Goal: Task Accomplishment & Management: Use online tool/utility

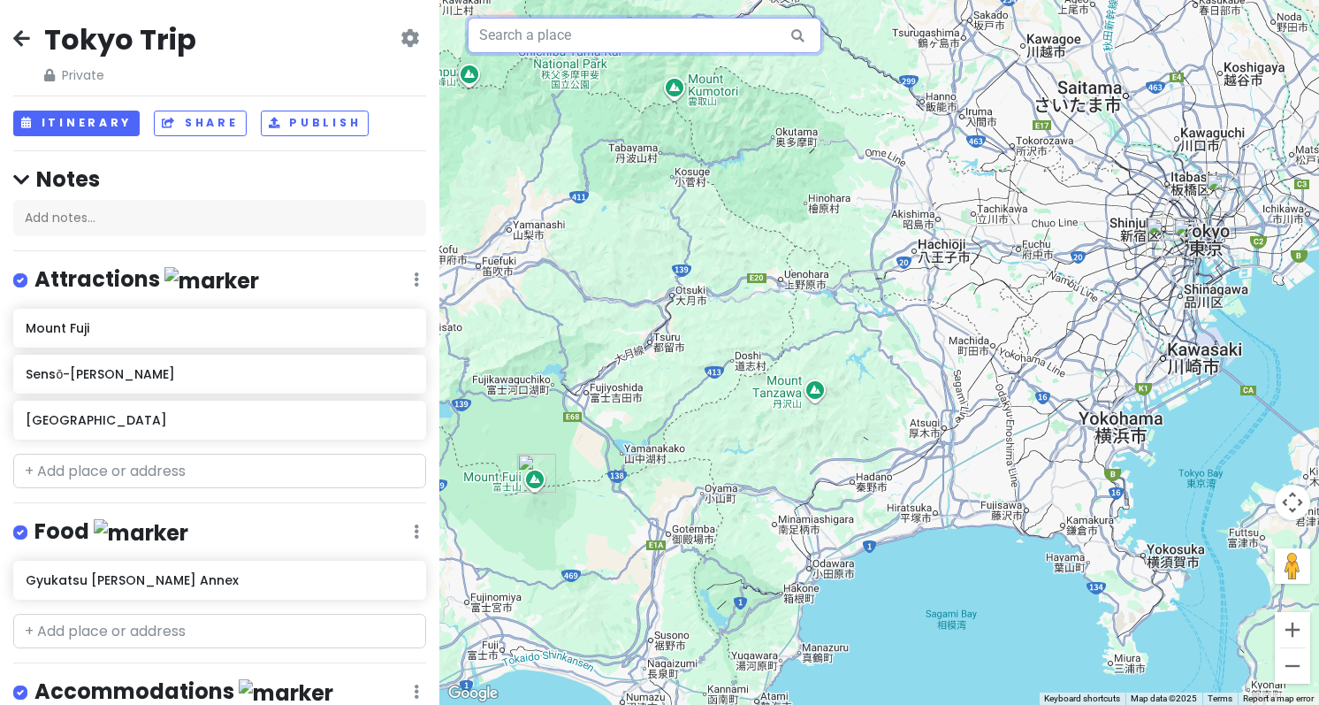
click at [640, 49] on input "text" at bounding box center [645, 35] width 354 height 35
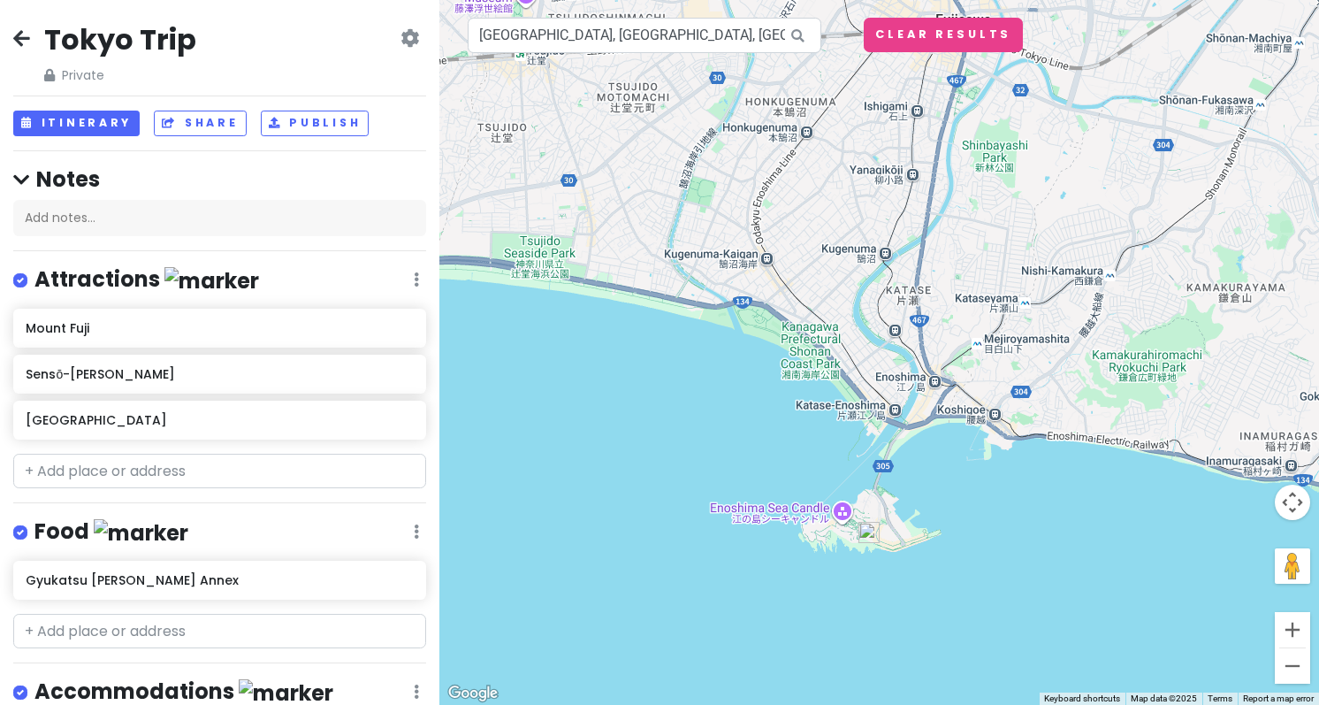
drag, startPoint x: 1174, startPoint y: 351, endPoint x: 1079, endPoint y: 442, distance: 131.3
click at [1079, 442] on div at bounding box center [880, 352] width 880 height 705
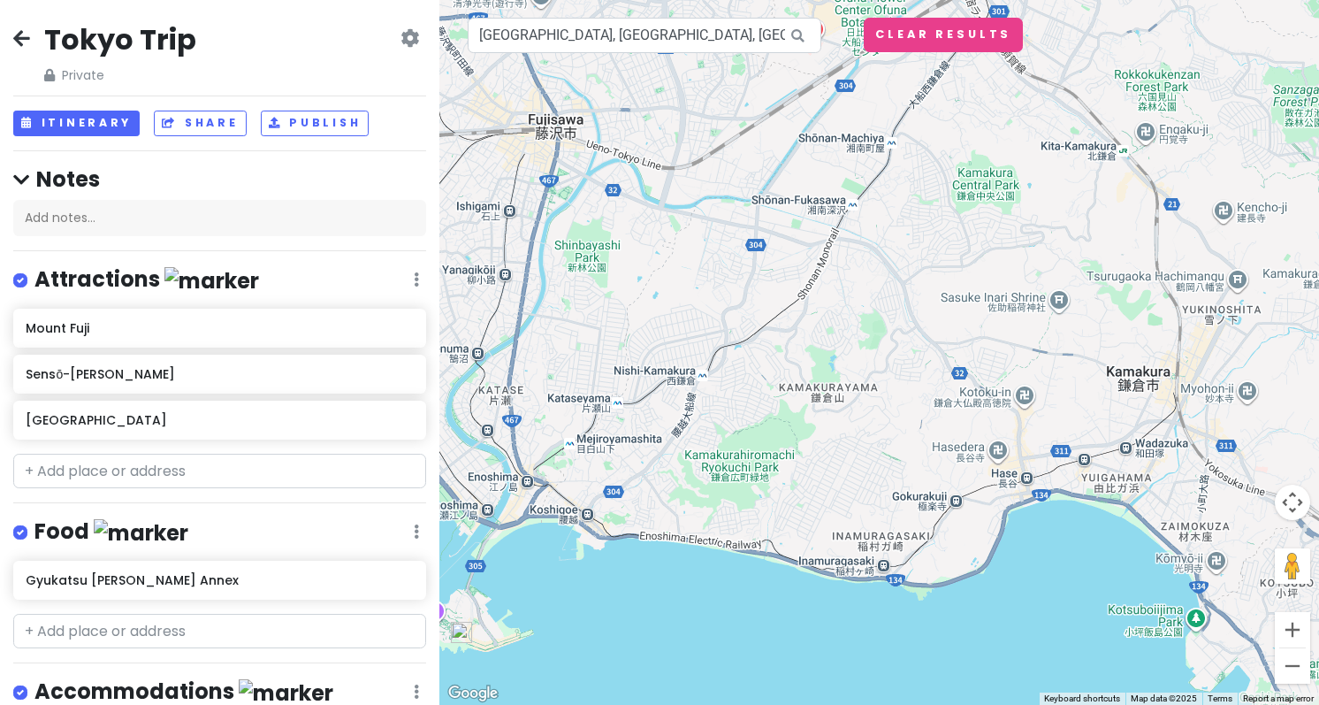
drag, startPoint x: 1169, startPoint y: 338, endPoint x: 756, endPoint y: 451, distance: 428.2
click at [756, 451] on div at bounding box center [880, 352] width 880 height 705
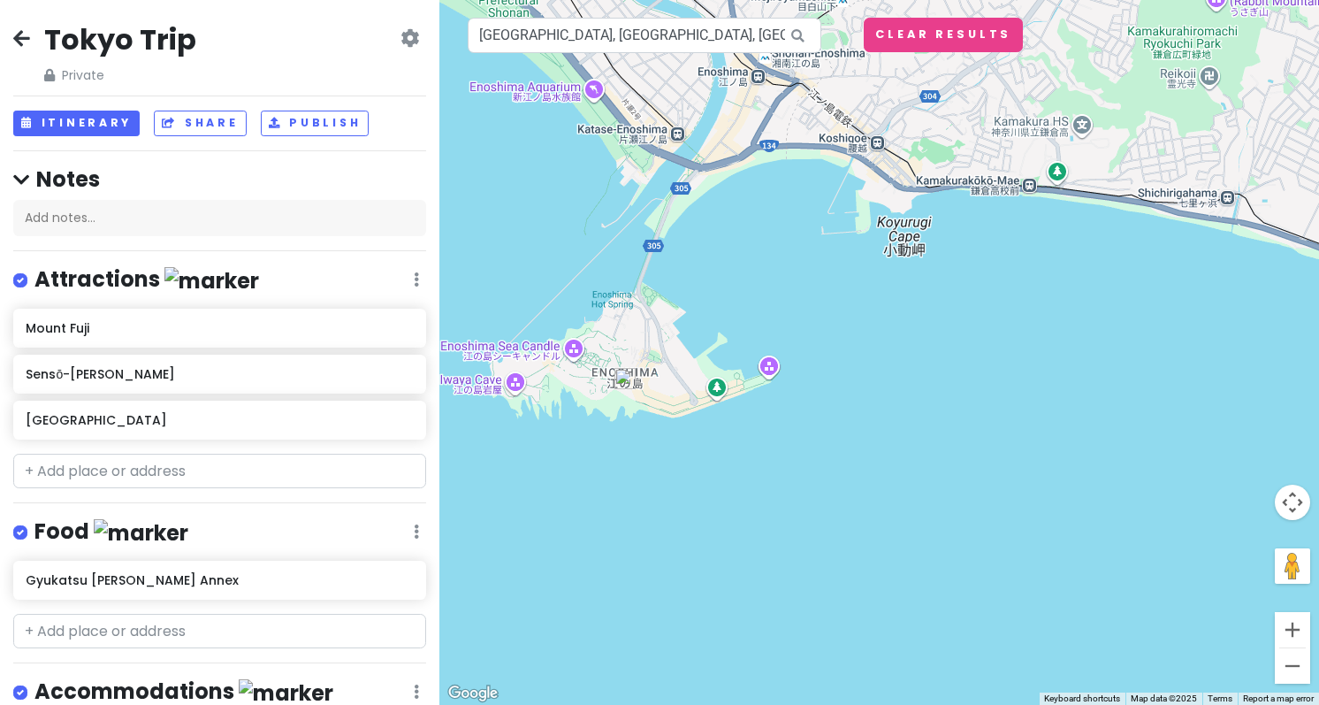
click at [630, 377] on img at bounding box center [625, 378] width 21 height 21
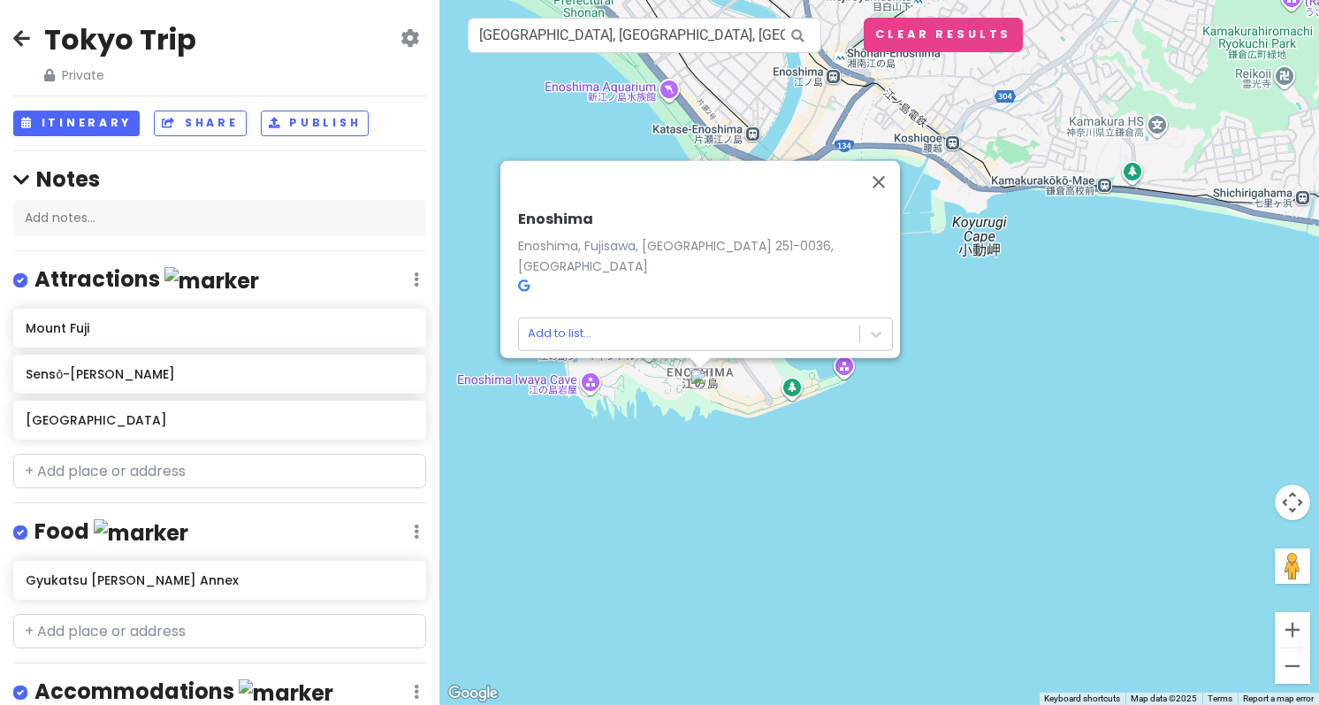
click at [640, 442] on div "[PERSON_NAME], Fujisawa, [GEOGRAPHIC_DATA] 251-0036, [GEOGRAPHIC_DATA] Add to l…" at bounding box center [880, 352] width 880 height 705
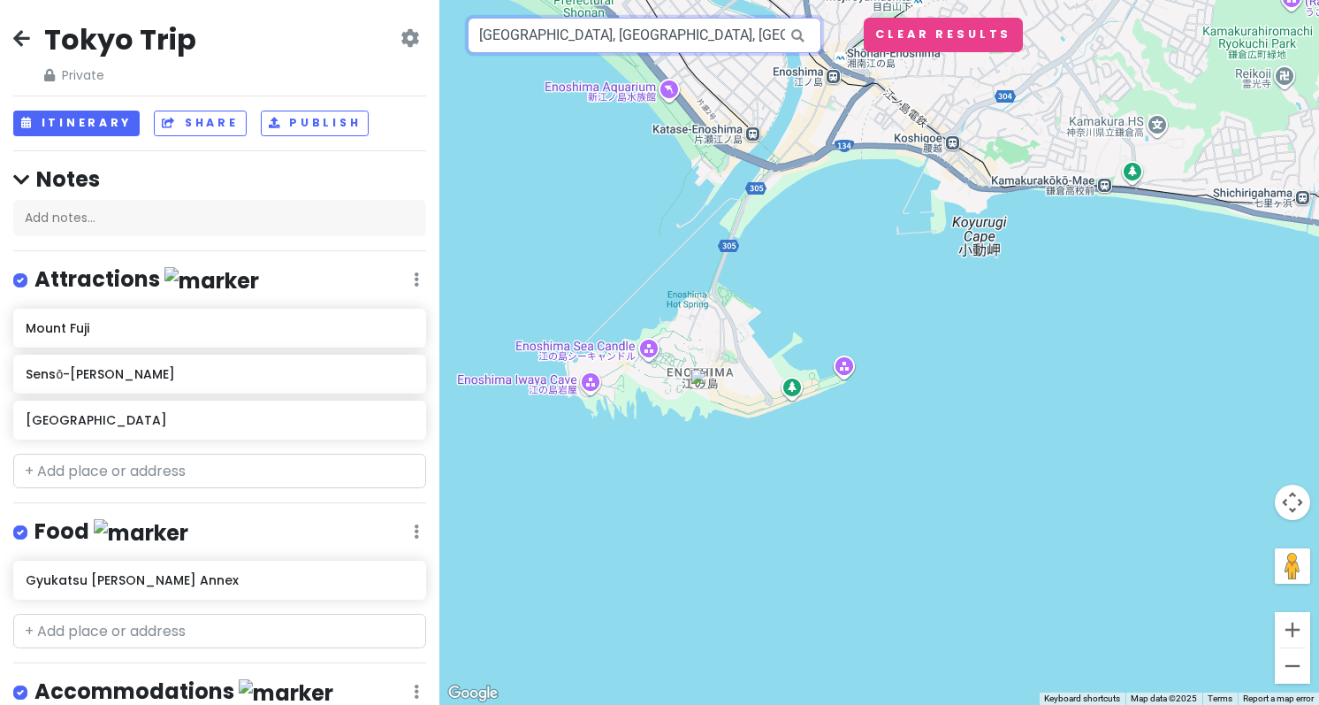
click at [677, 50] on input "[GEOGRAPHIC_DATA], [GEOGRAPHIC_DATA], [GEOGRAPHIC_DATA], [GEOGRAPHIC_DATA]" at bounding box center [645, 35] width 354 height 35
drag, startPoint x: 661, startPoint y: 36, endPoint x: 386, endPoint y: 14, distance: 276.8
click at [386, 14] on div "Tokyo Trip Private Change Dates Make a Copy Delete Trip Go Pro ⚡️ Give Feedback…" at bounding box center [659, 352] width 1319 height 705
click at [566, 35] on input "[GEOGRAPHIC_DATA]" at bounding box center [645, 35] width 354 height 35
click at [798, 44] on icon at bounding box center [798, 36] width 40 height 36
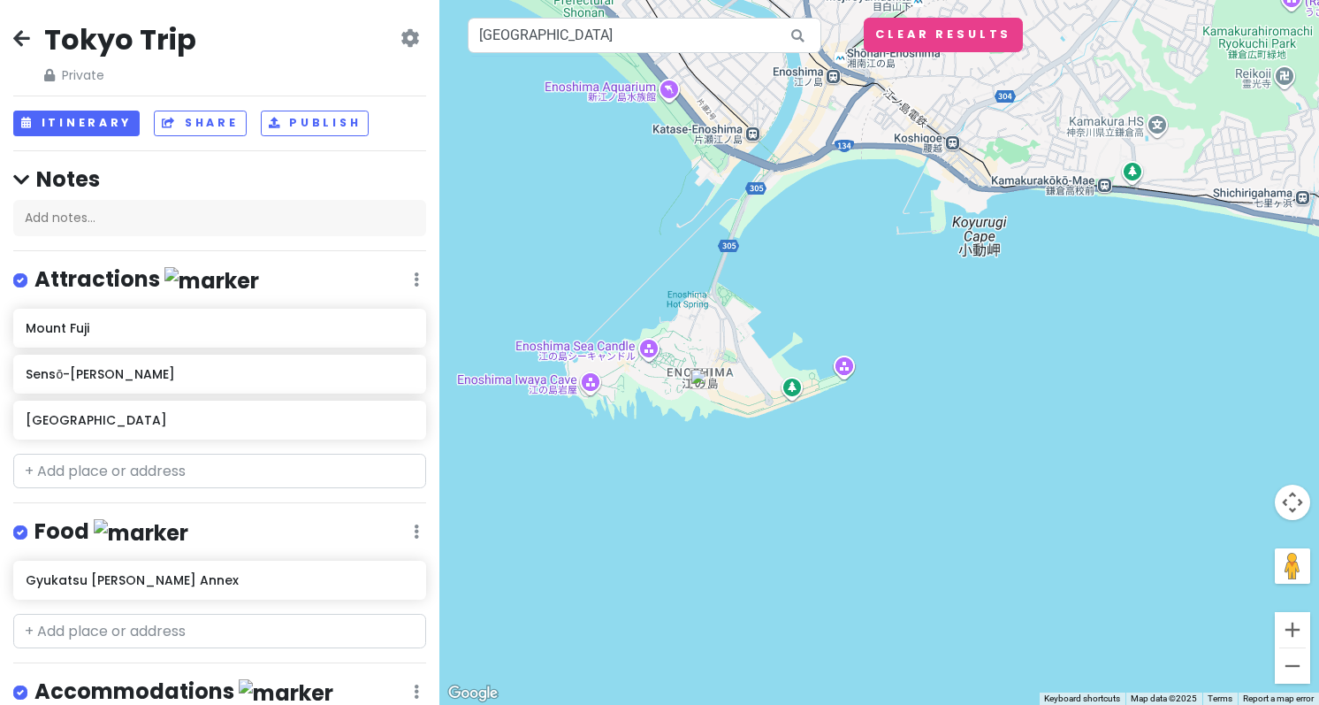
click at [803, 26] on icon at bounding box center [798, 36] width 40 height 36
click at [799, 34] on icon at bounding box center [798, 36] width 40 height 36
click at [583, 33] on input "[GEOGRAPHIC_DATA]" at bounding box center [645, 35] width 354 height 35
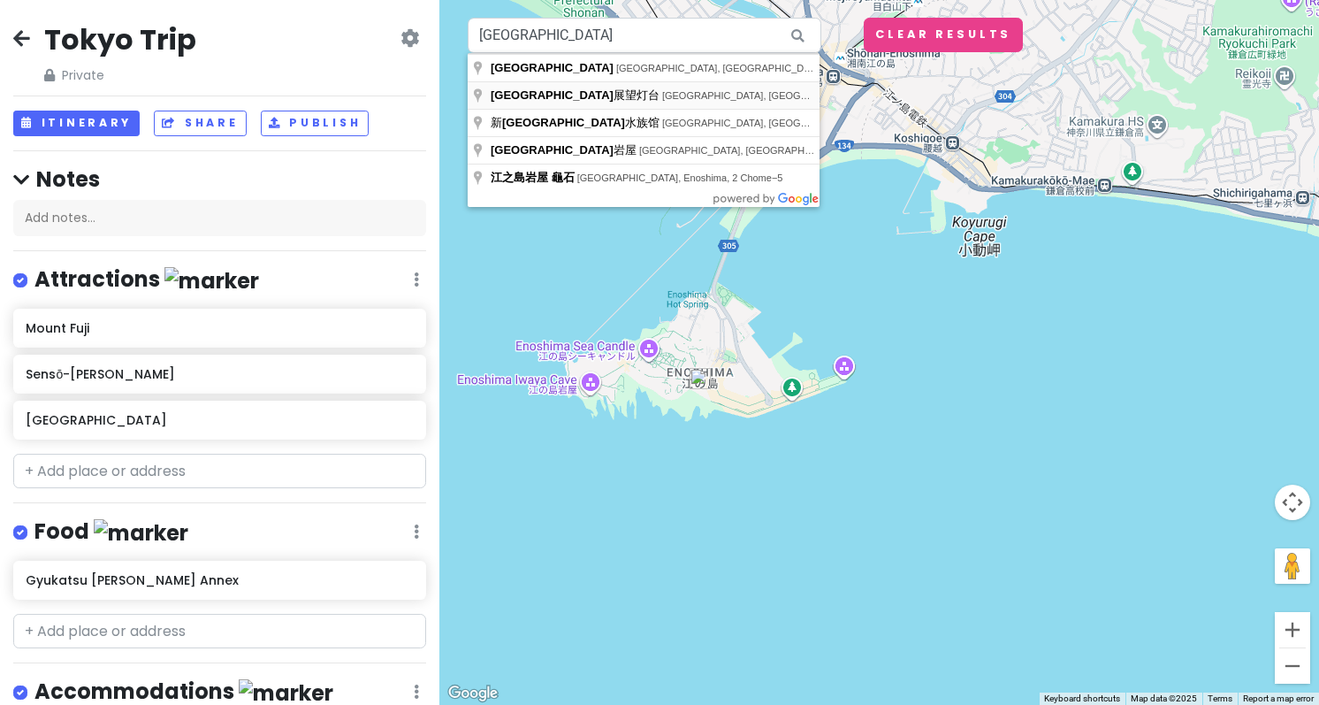
type input "[GEOGRAPHIC_DATA], [GEOGRAPHIC_DATA], [GEOGRAPHIC_DATA], [GEOGRAPHIC_DATA], 2 C…"
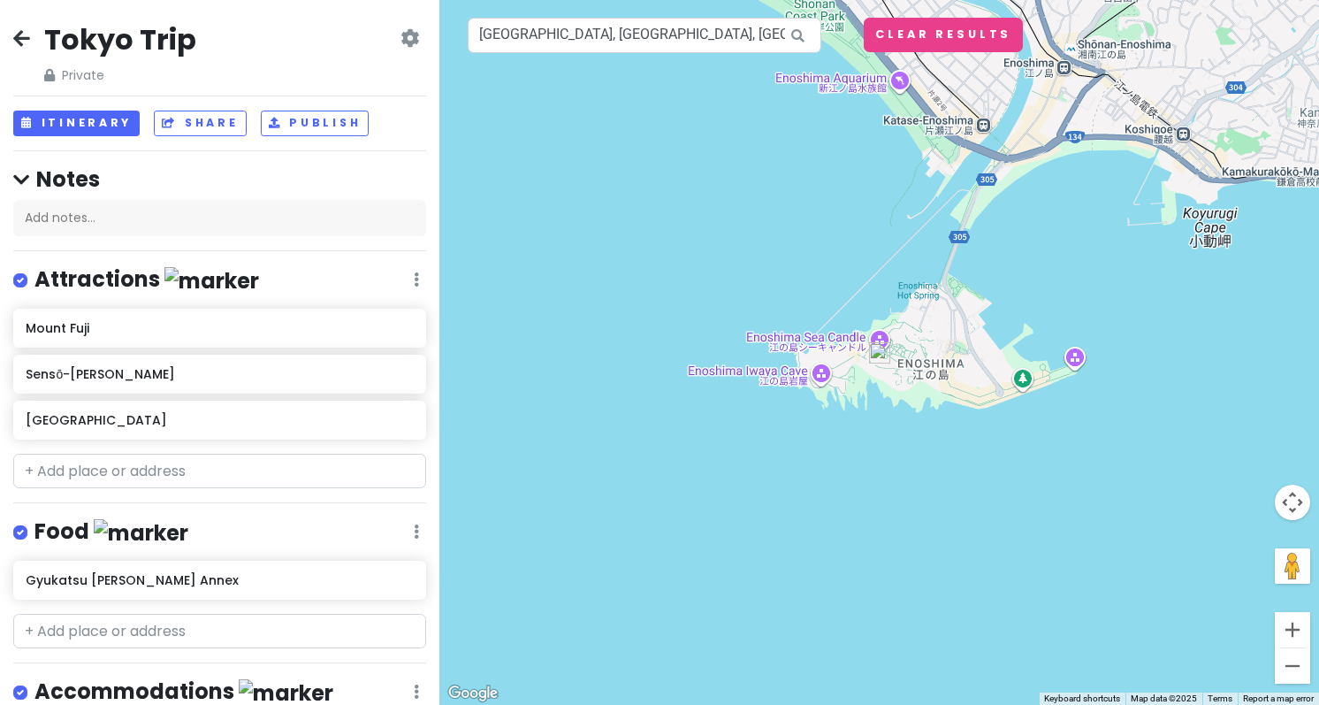
click at [886, 361] on img at bounding box center [879, 352] width 21 height 21
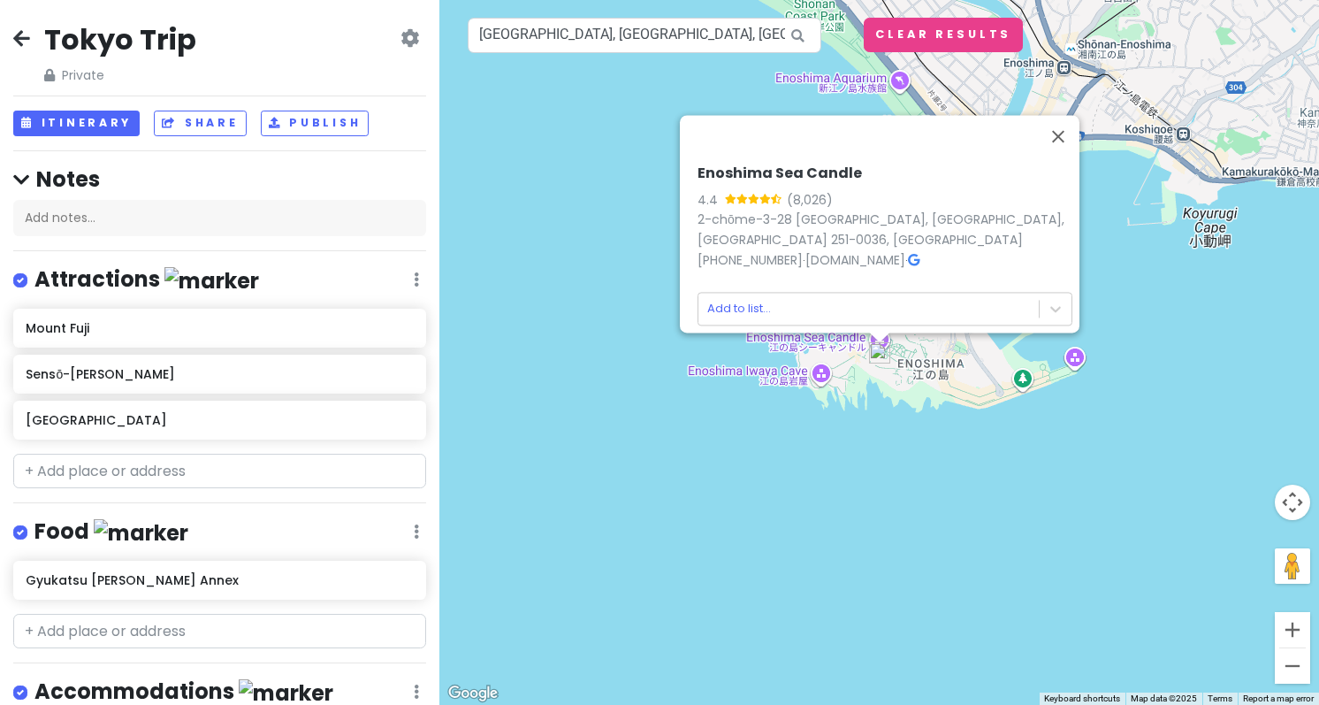
click at [760, 414] on div "Enoshima Sea Candle 4.4 (8,026) 2-chōme-3-28 [GEOGRAPHIC_DATA], [PERSON_NAME], …" at bounding box center [880, 352] width 880 height 705
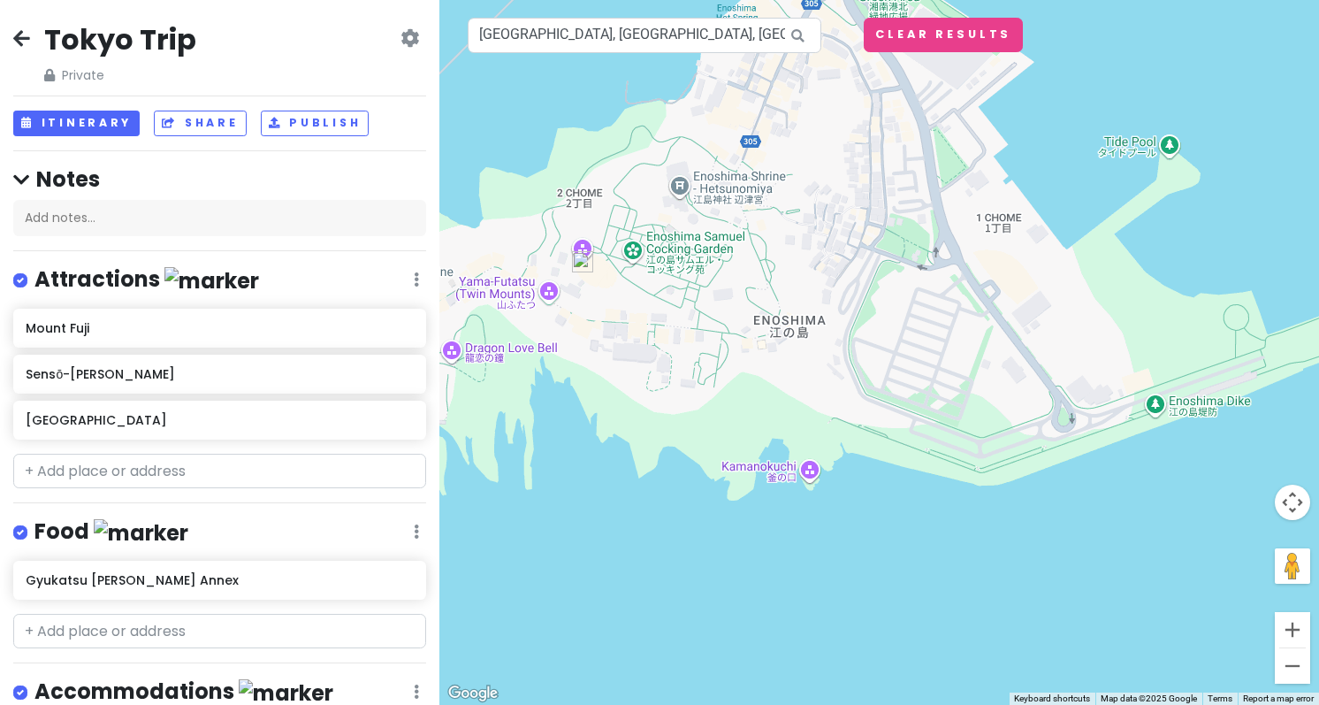
drag, startPoint x: 814, startPoint y: 318, endPoint x: 853, endPoint y: 399, distance: 89.8
click at [853, 399] on div at bounding box center [880, 352] width 880 height 705
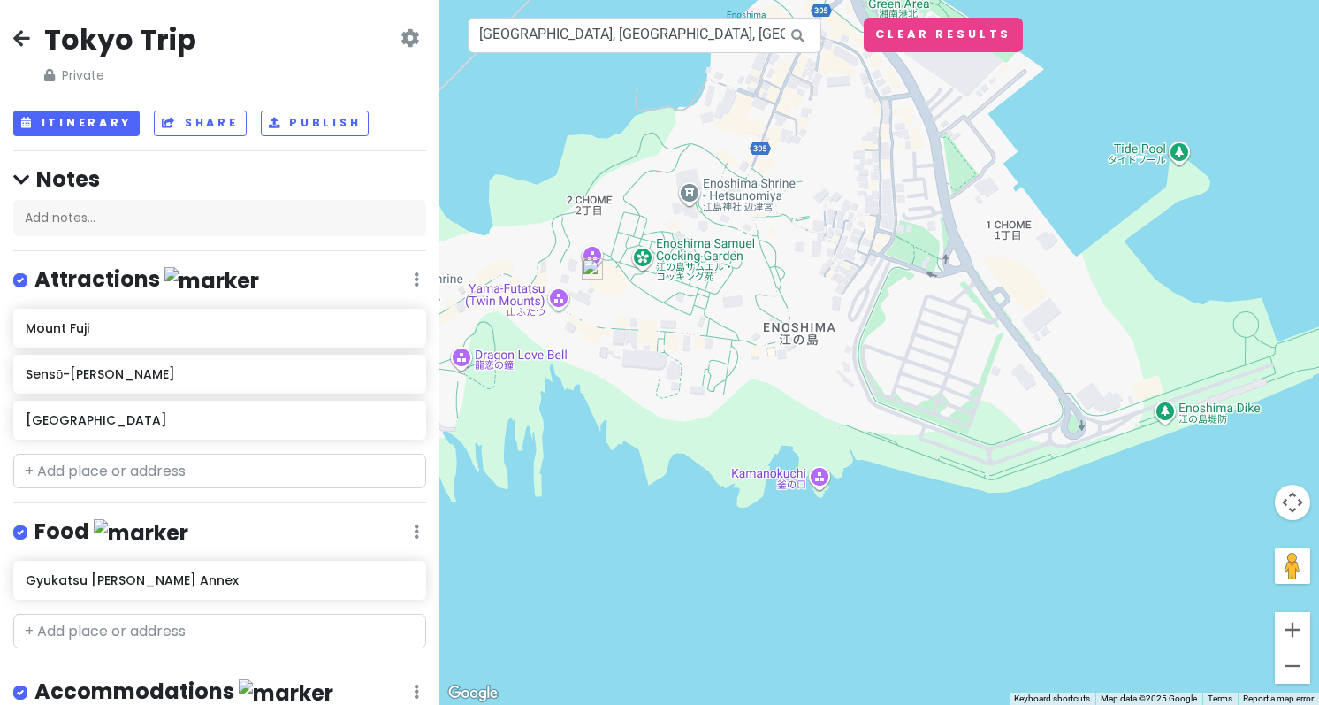
drag, startPoint x: 715, startPoint y: 303, endPoint x: 726, endPoint y: 313, distance: 15.1
click at [726, 313] on div at bounding box center [880, 352] width 880 height 705
click at [597, 271] on img at bounding box center [592, 268] width 21 height 21
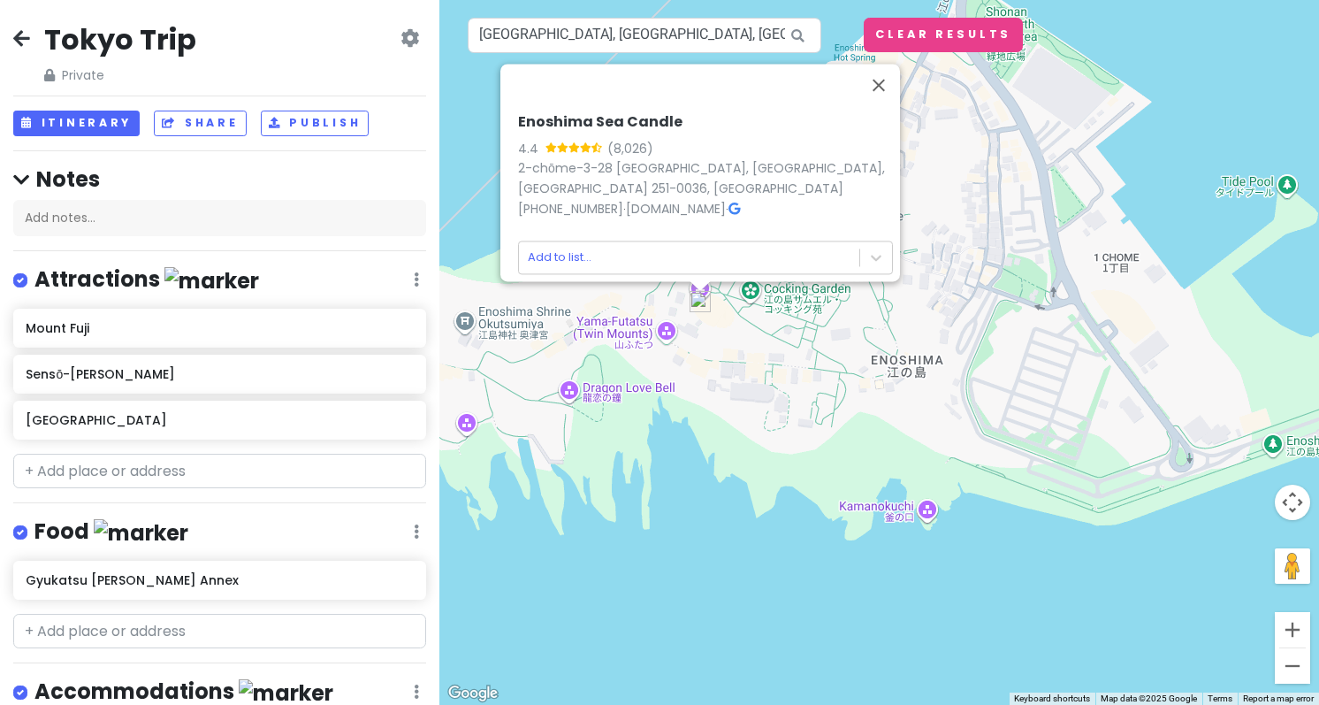
drag, startPoint x: 678, startPoint y: 377, endPoint x: 758, endPoint y: 442, distance: 103.0
click at [758, 442] on div "Enoshima Sea Candle 4.4 (8,026) 2-chōme-3-28 [GEOGRAPHIC_DATA], [PERSON_NAME], …" at bounding box center [880, 352] width 880 height 705
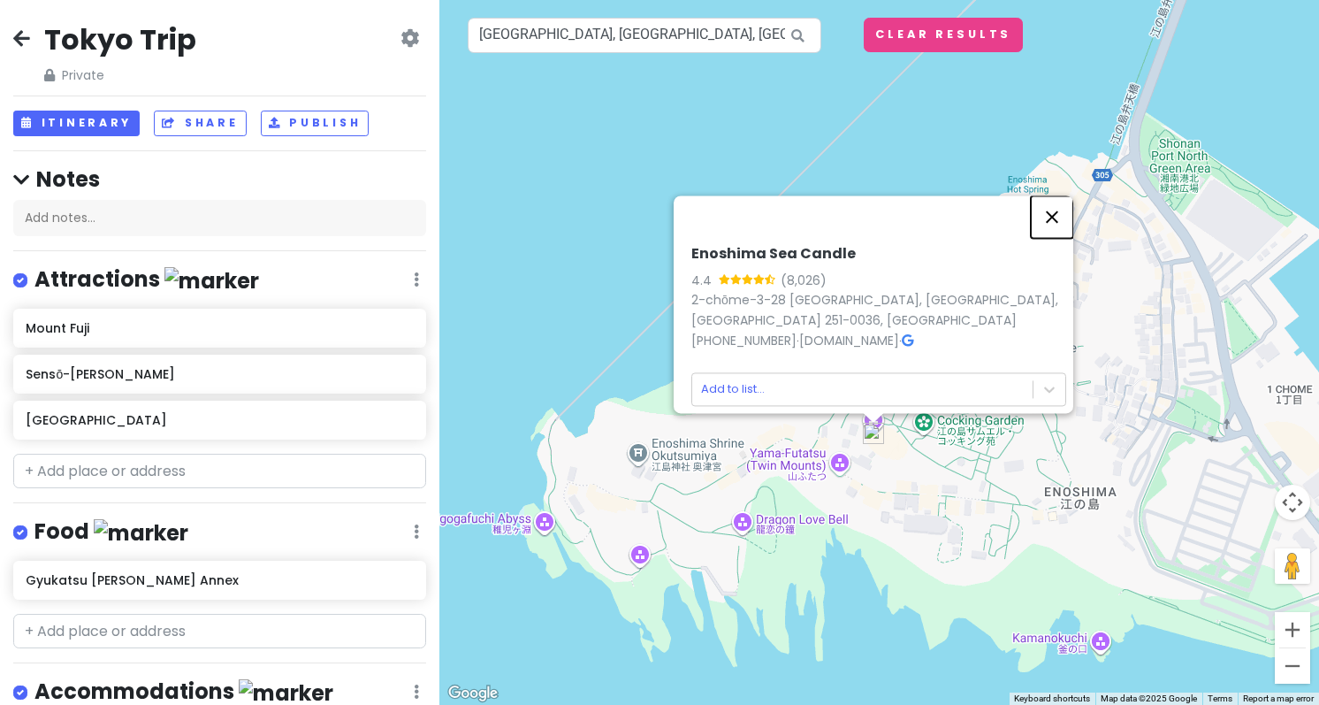
click at [1074, 200] on button "Close" at bounding box center [1052, 216] width 42 height 42
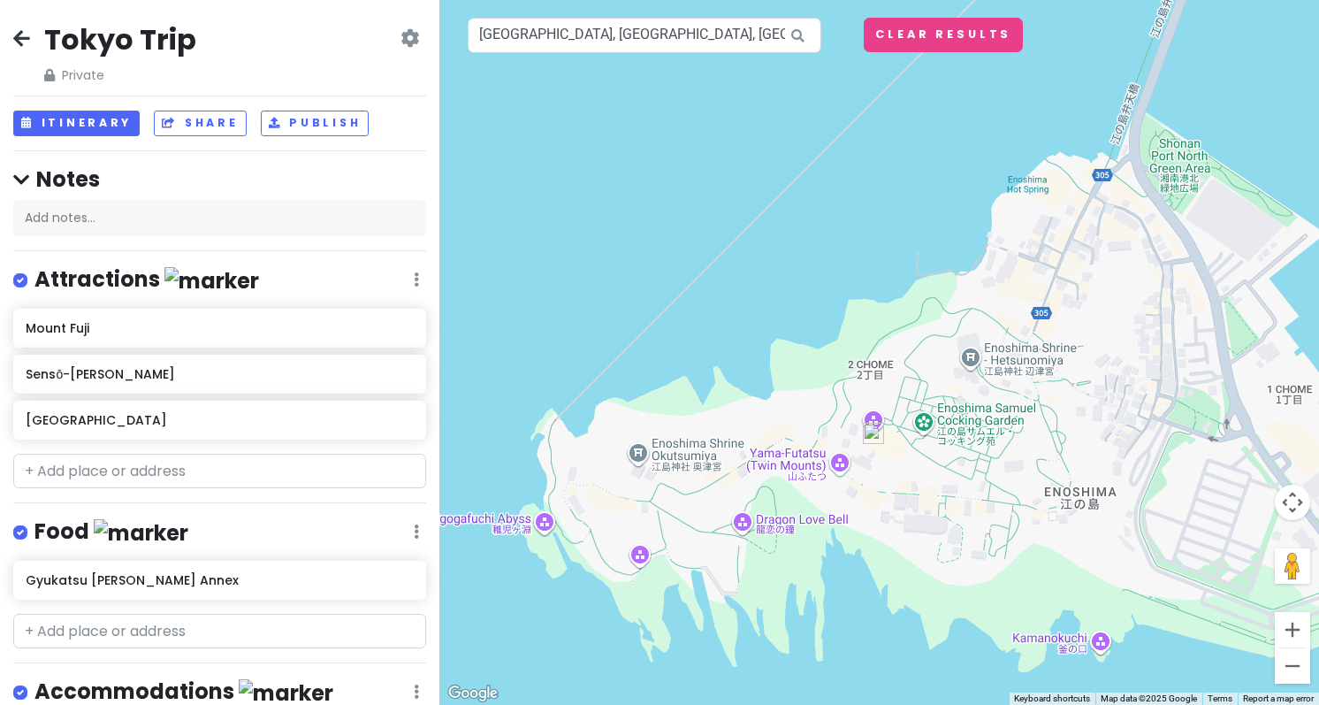
click at [868, 417] on div "To navigate, press the arrow keys." at bounding box center [880, 352] width 880 height 705
click at [712, 21] on input "[GEOGRAPHIC_DATA], [GEOGRAPHIC_DATA], [GEOGRAPHIC_DATA], [GEOGRAPHIC_DATA], 2 C…" at bounding box center [645, 35] width 354 height 35
click at [915, 36] on button "Clear Results" at bounding box center [943, 35] width 159 height 34
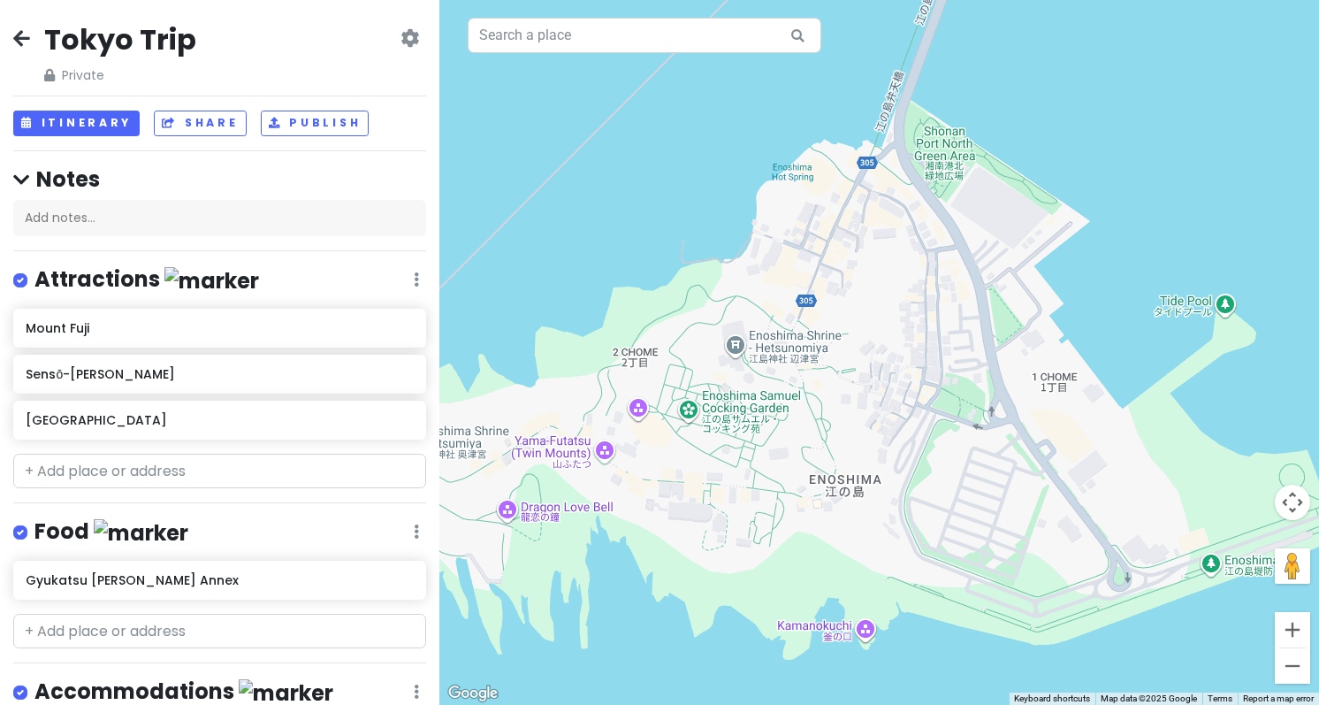
drag, startPoint x: 908, startPoint y: 481, endPoint x: 673, endPoint y: 467, distance: 235.7
click at [673, 467] on div at bounding box center [880, 352] width 880 height 705
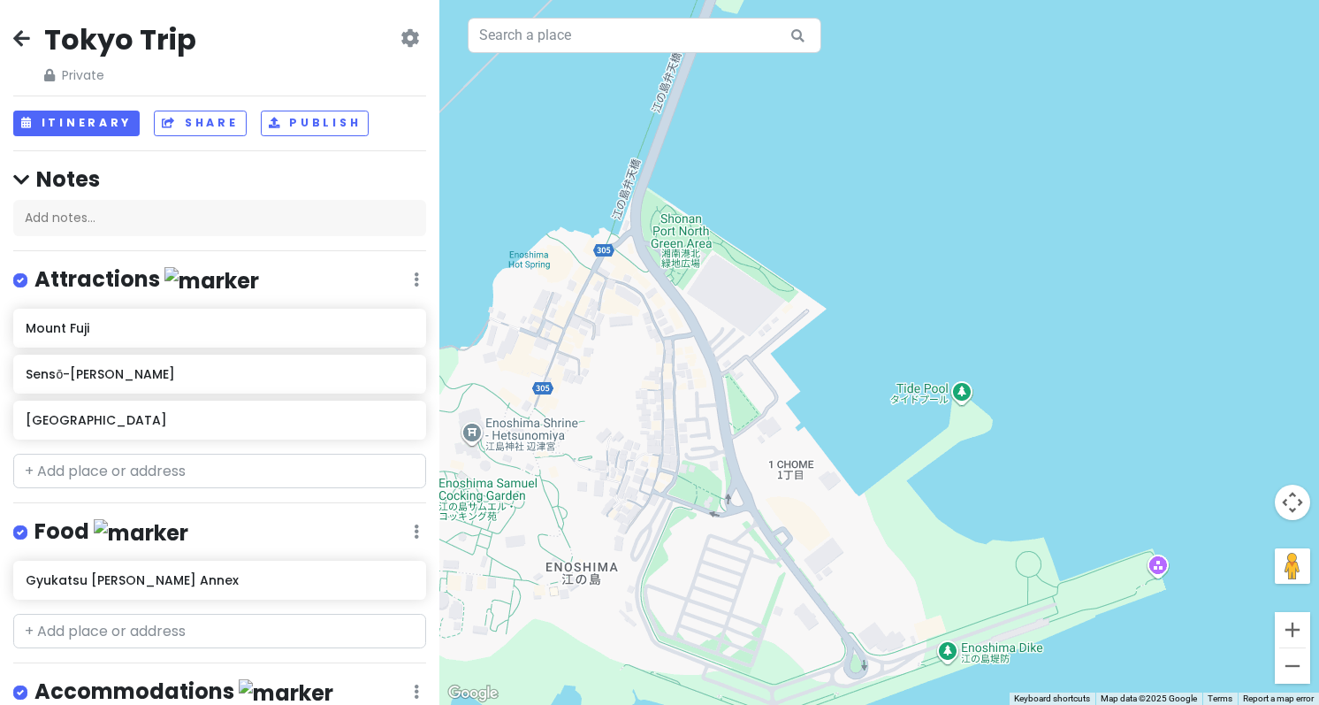
drag, startPoint x: 1191, startPoint y: 459, endPoint x: 916, endPoint y: 545, distance: 288.1
click at [916, 545] on div at bounding box center [880, 352] width 880 height 705
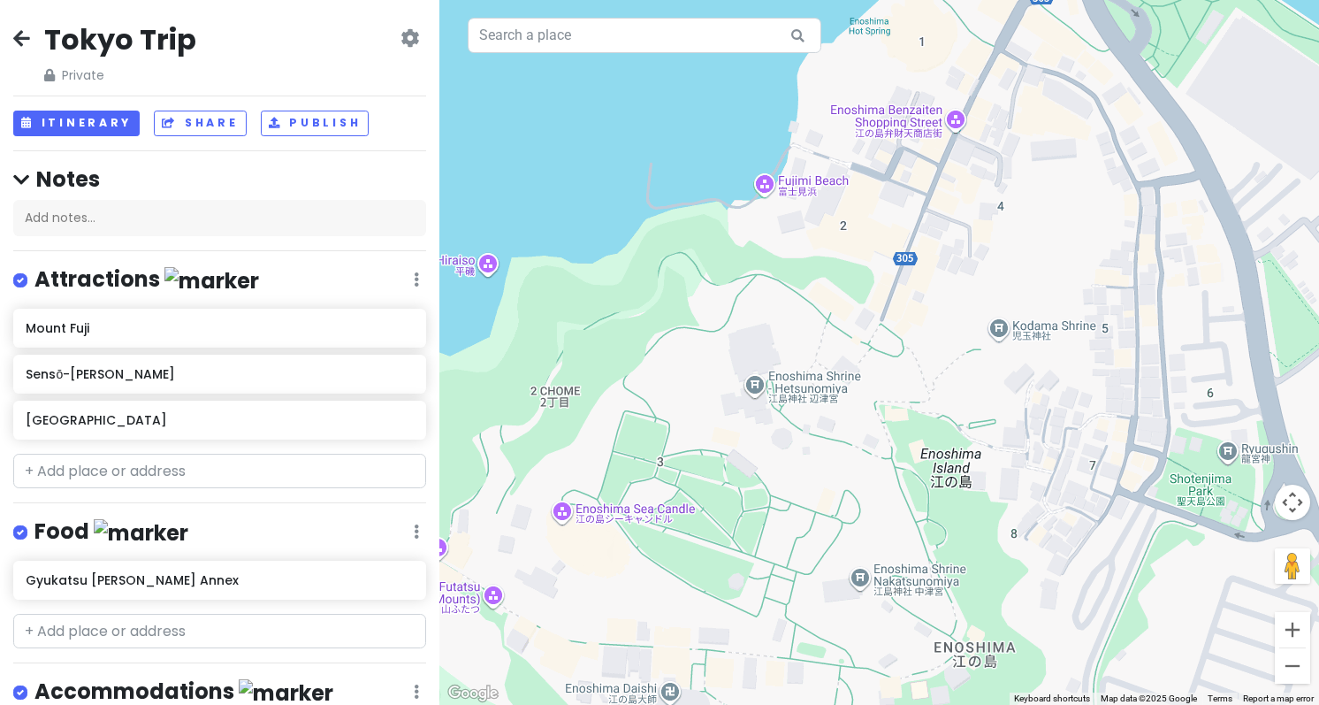
drag, startPoint x: 632, startPoint y: 462, endPoint x: 1323, endPoint y: 430, distance: 691.4
click at [1319, 430] on html "Tokyo Trip Private Change Dates Make a Copy Delete Trip Go Pro ⚡️ Give Feedback…" at bounding box center [659, 352] width 1319 height 705
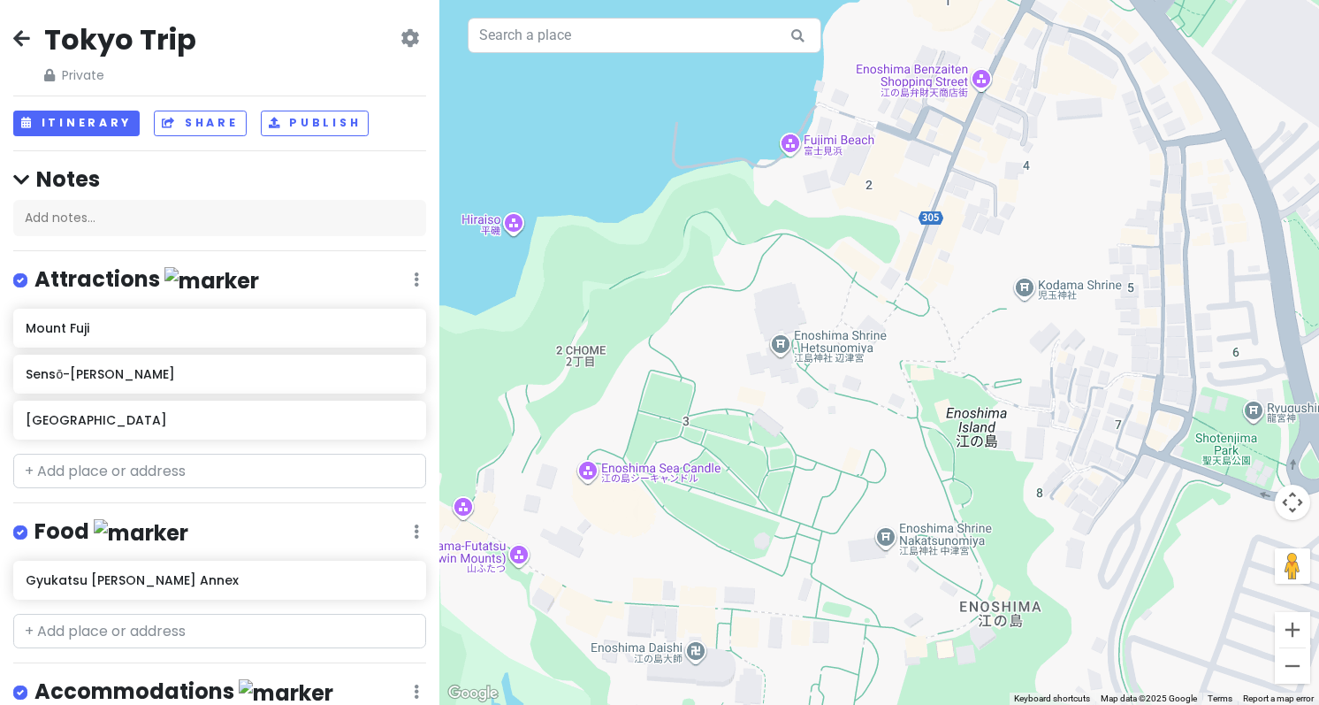
click at [1048, 436] on div at bounding box center [880, 352] width 880 height 705
click at [820, 134] on div at bounding box center [880, 352] width 880 height 705
click at [815, 140] on div at bounding box center [880, 352] width 880 height 705
click at [788, 146] on div at bounding box center [880, 352] width 880 height 705
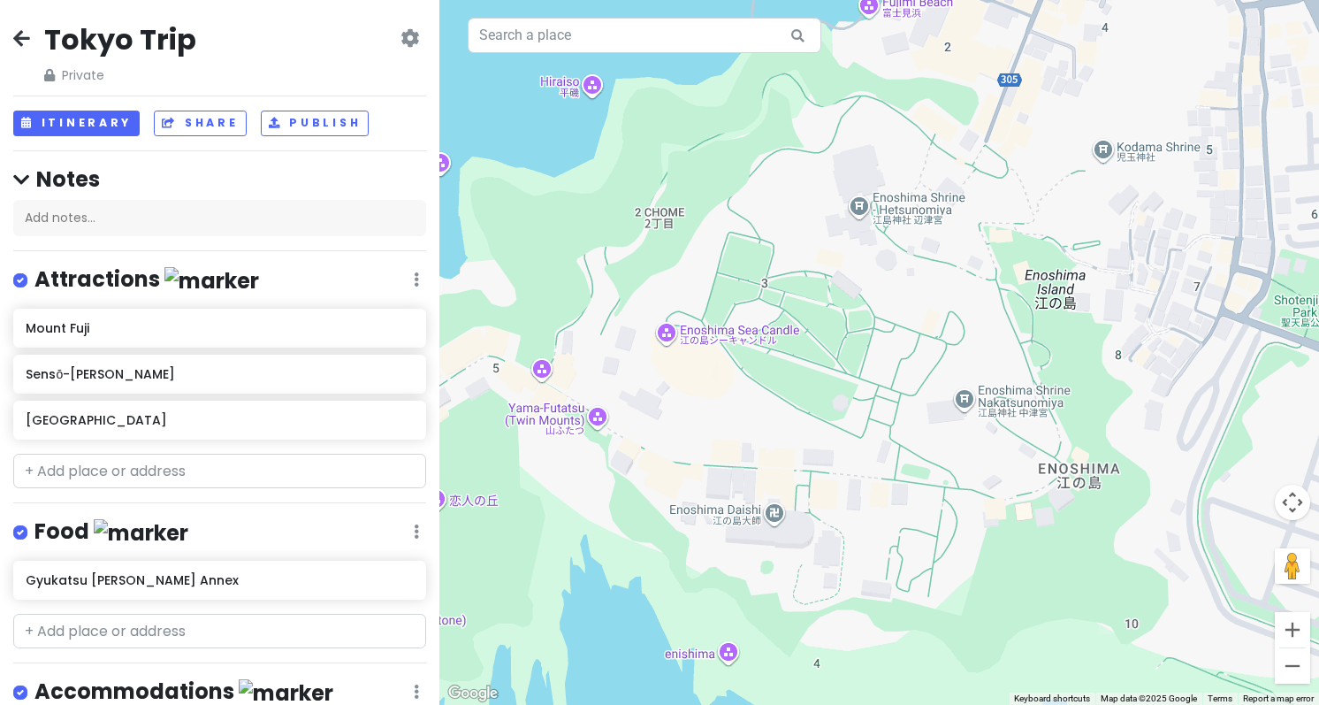
drag, startPoint x: 804, startPoint y: 519, endPoint x: 883, endPoint y: 377, distance: 162.7
click at [883, 377] on div at bounding box center [880, 352] width 880 height 705
click at [576, 42] on input "text" at bounding box center [645, 35] width 354 height 35
paste input "Kamakurakōkō-[GEOGRAPHIC_DATA]"
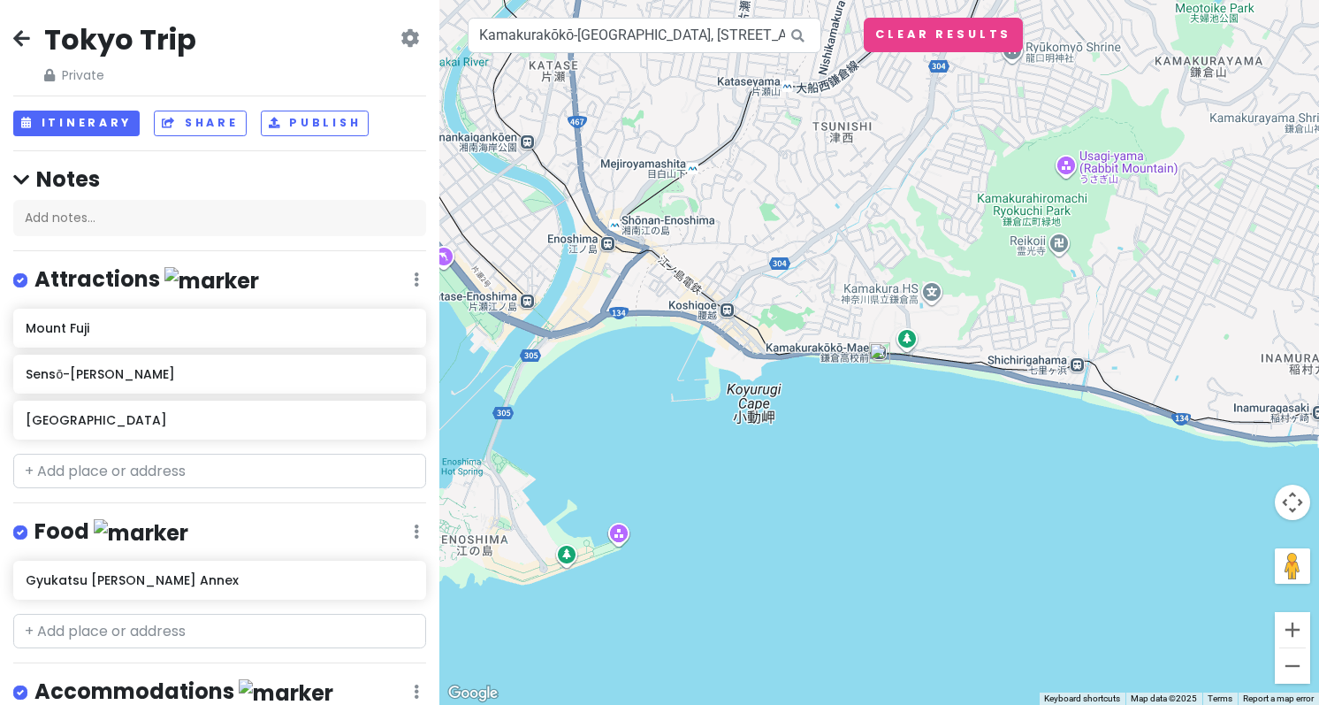
click at [875, 348] on img at bounding box center [879, 352] width 21 height 21
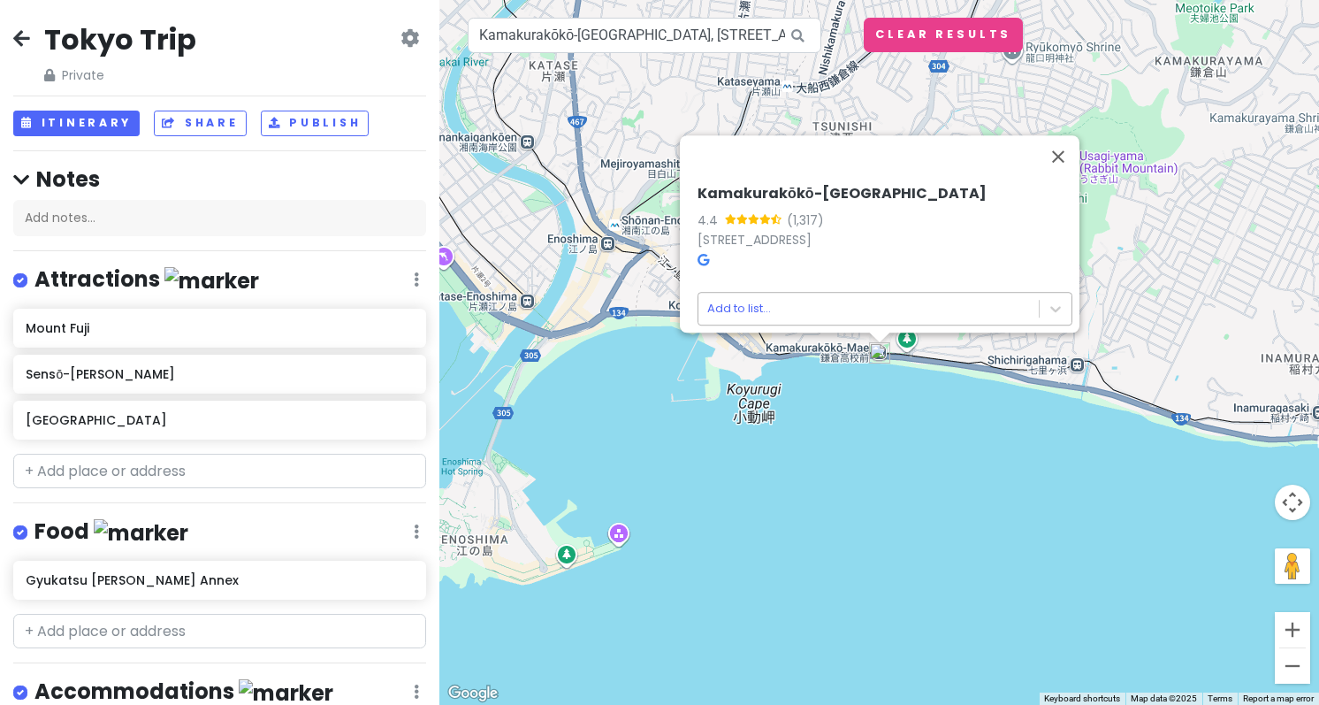
click at [807, 305] on body "Tokyo Trip Private Change Dates Make a Copy Delete Trip Go Pro ⚡️ Give Feedback…" at bounding box center [659, 352] width 1319 height 705
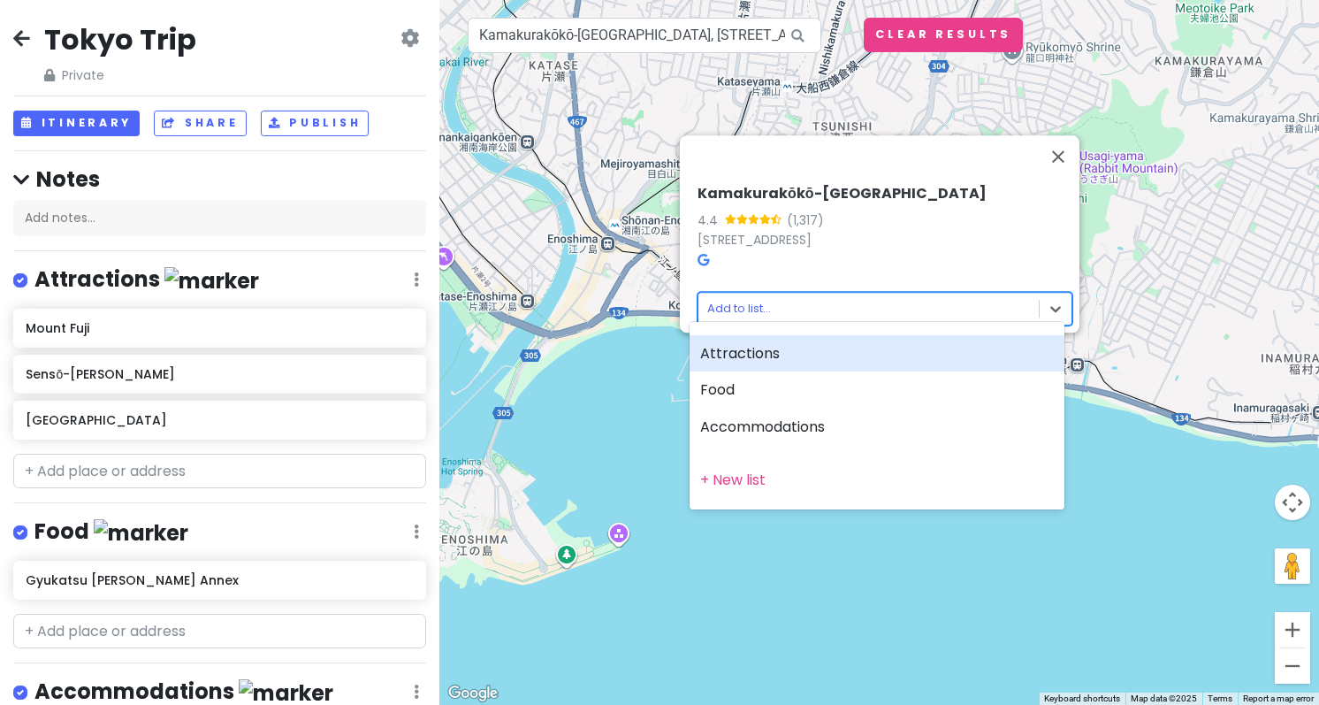
click at [797, 349] on div "Attractions" at bounding box center [877, 353] width 375 height 37
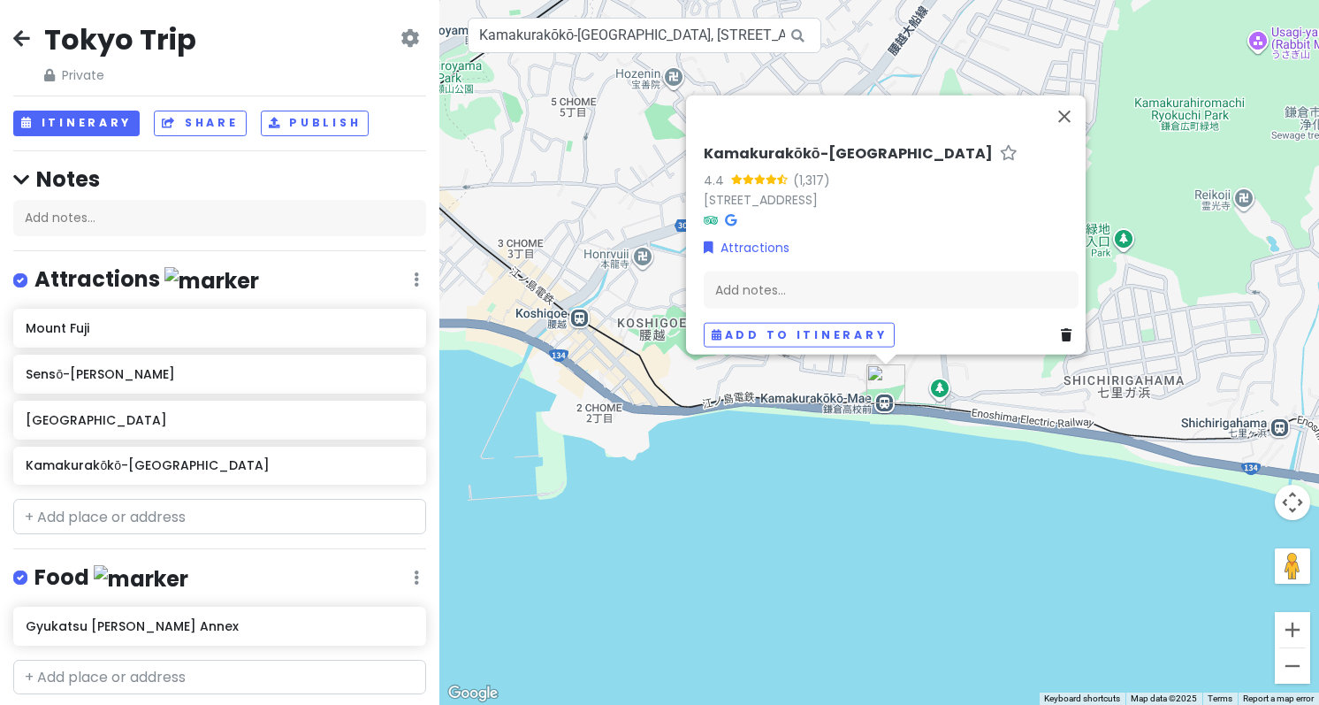
click at [852, 511] on div "Kamakurakōkō-[GEOGRAPHIC_DATA] 4.4 (1,317) 1 Chome-1 [GEOGRAPHIC_DATA], [GEOGRA…" at bounding box center [880, 352] width 880 height 705
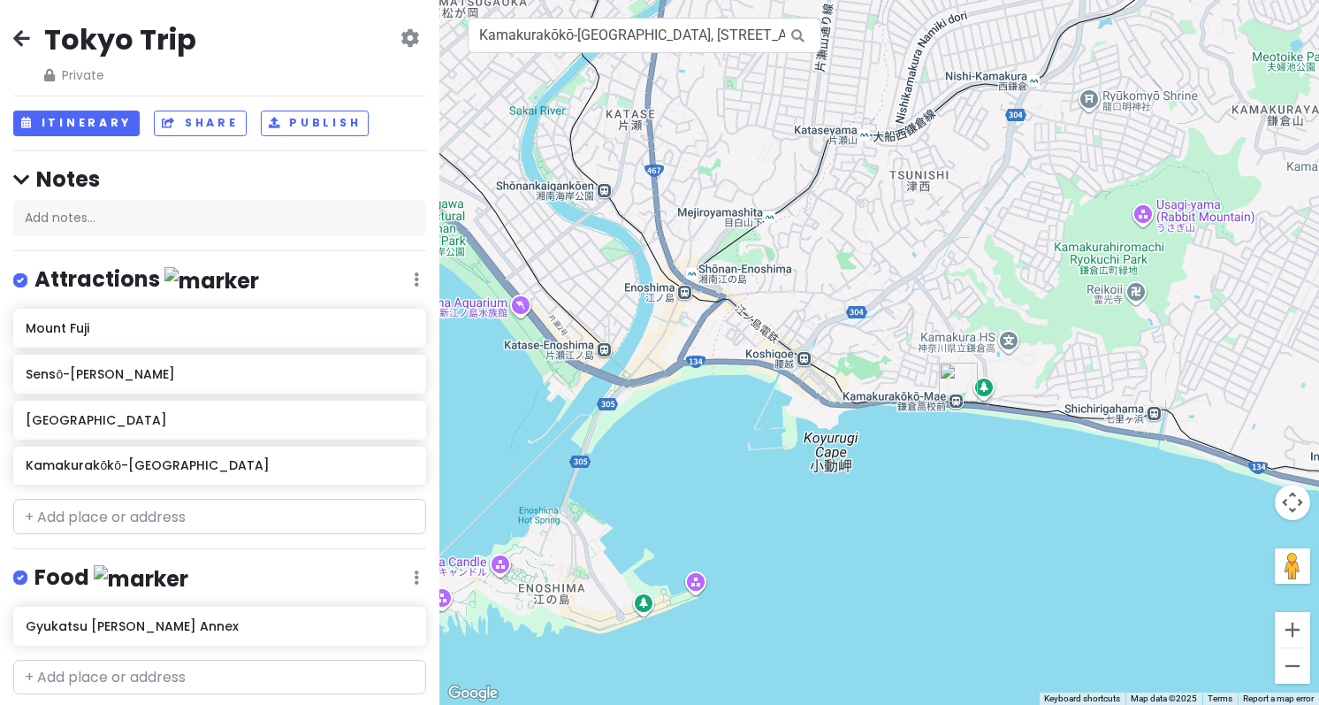
click at [913, 482] on div at bounding box center [880, 352] width 880 height 705
click at [588, 42] on input "Kamakurakōkō-[GEOGRAPHIC_DATA], [STREET_ADDRESS]" at bounding box center [645, 35] width 354 height 35
click at [685, 38] on input "Kamakurakōkō-[GEOGRAPHIC_DATA], [STREET_ADDRESS]" at bounding box center [645, 35] width 354 height 35
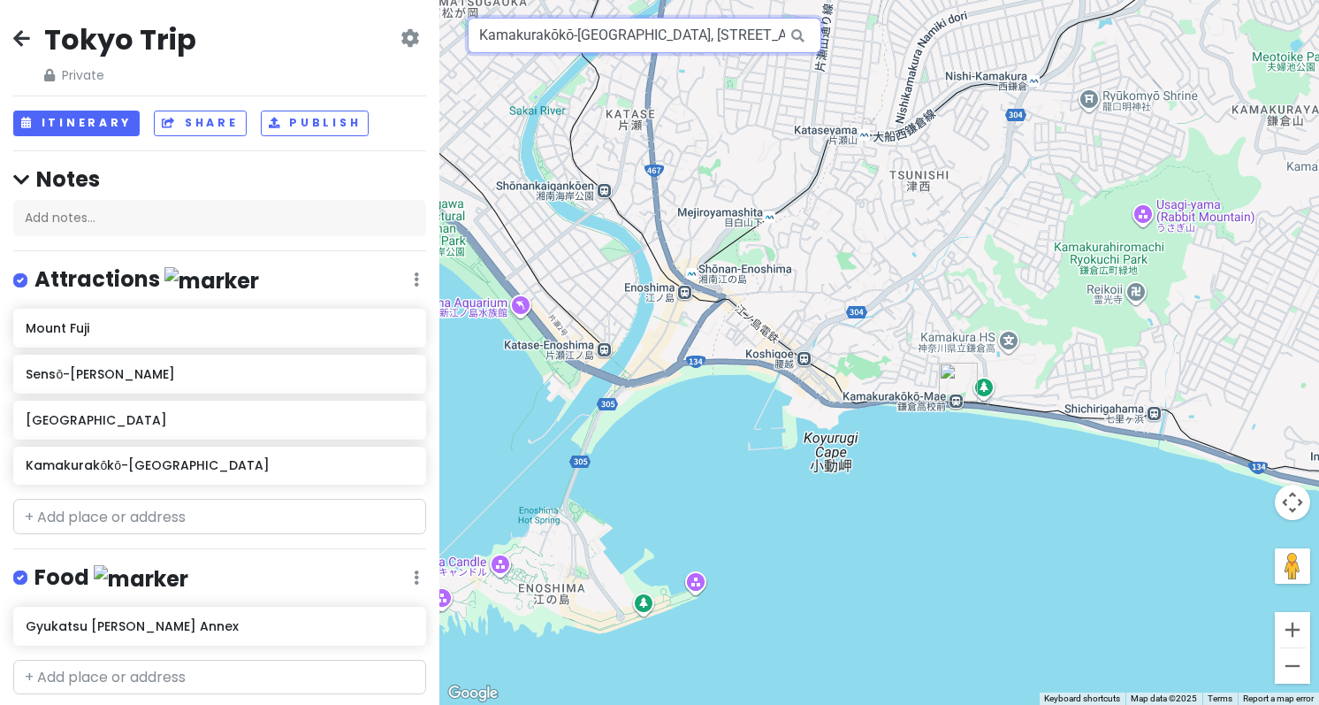
paste input "[GEOGRAPHIC_DATA]"
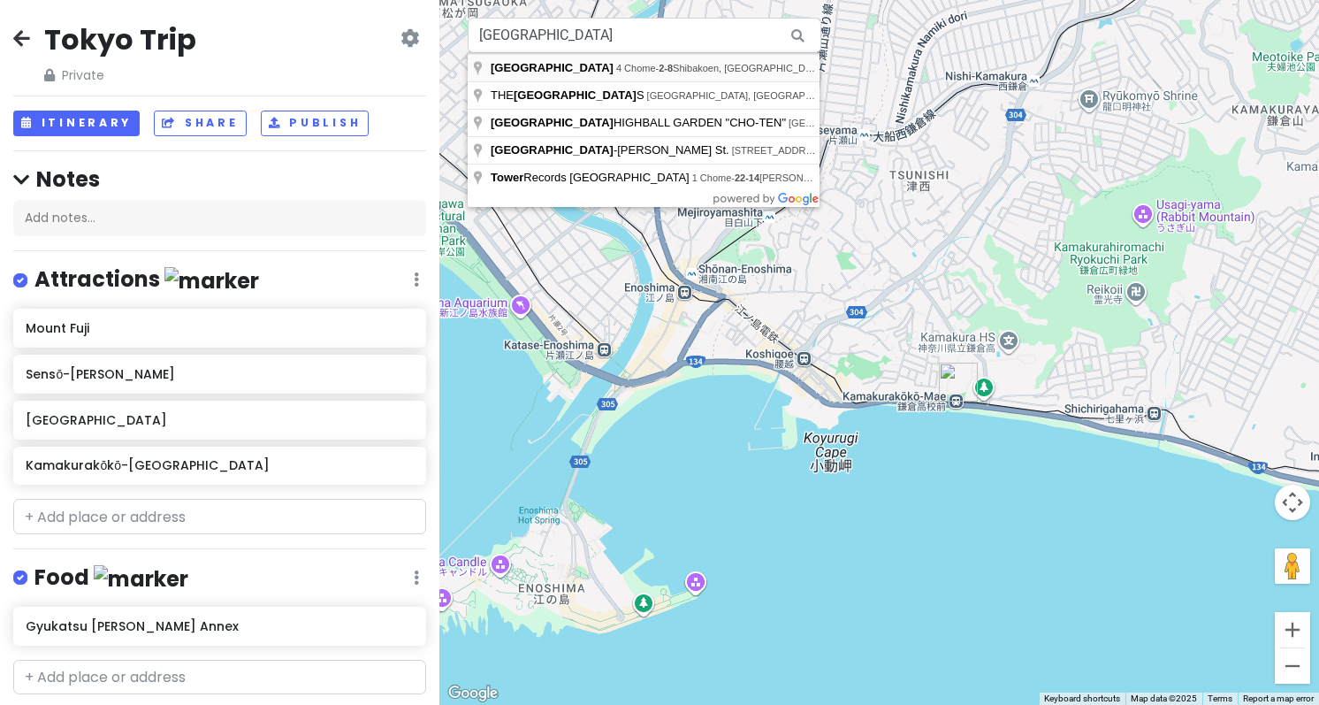
type input "[STREET_ADDRESS]"
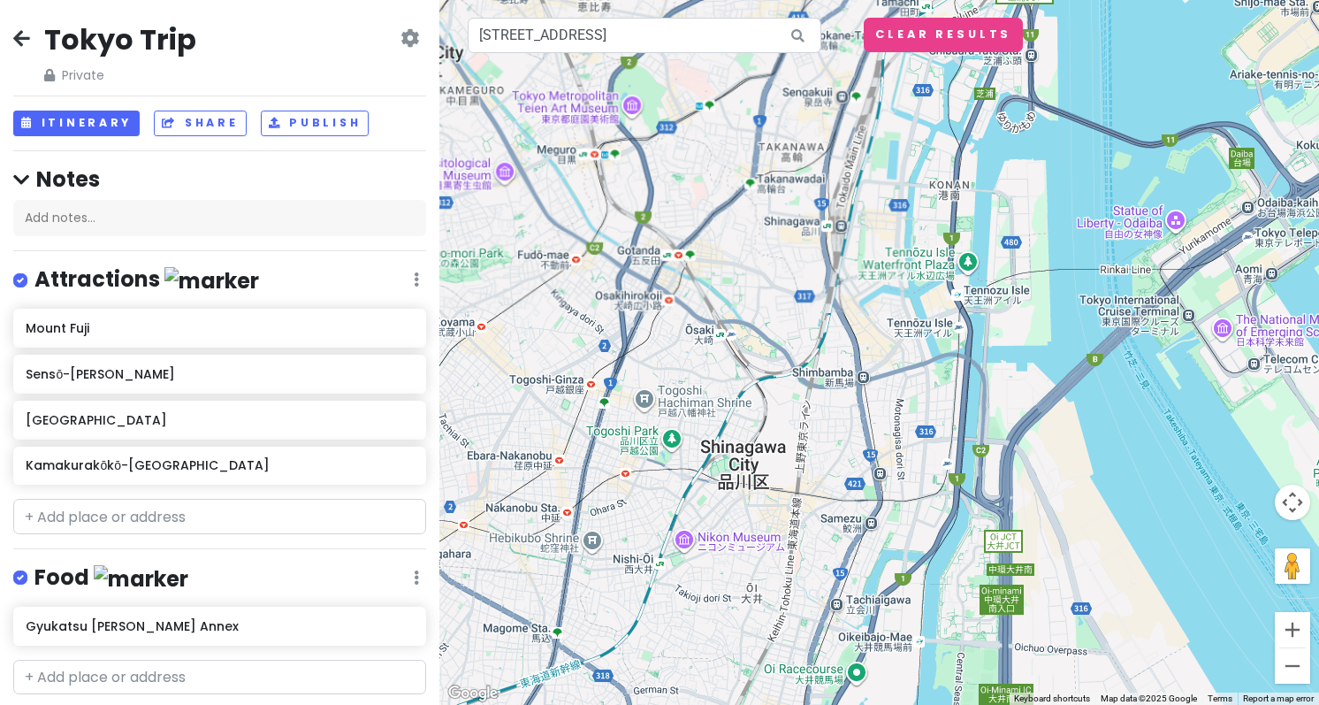
drag, startPoint x: 756, startPoint y: 592, endPoint x: 748, endPoint y: 42, distance: 550.1
click at [748, 42] on div "[GEOGRAPHIC_DATA], [STREET_ADDRESS] Keyboard shortcuts Map Data Map data ©2025 …" at bounding box center [880, 352] width 880 height 705
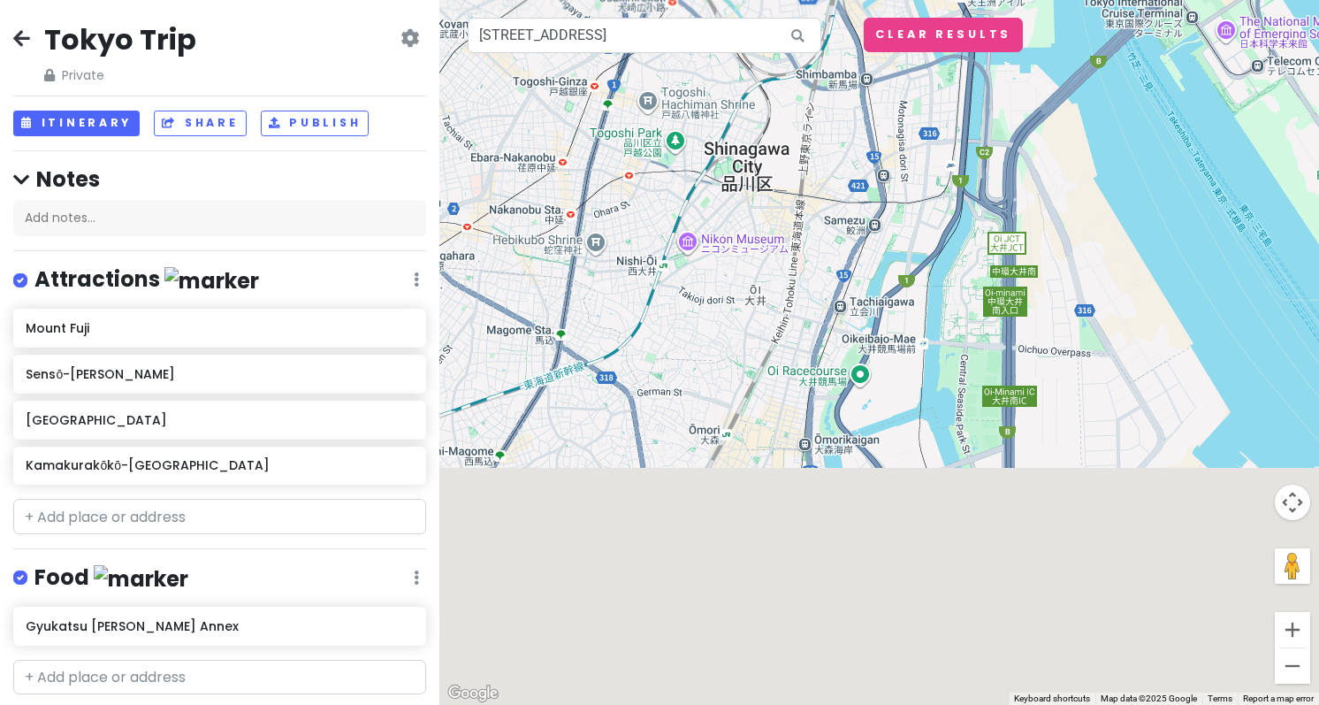
drag, startPoint x: 719, startPoint y: 531, endPoint x: 723, endPoint y: -15, distance: 545.7
click at [723, 0] on html "Tokyo Trip Private Change Dates Make a Copy Delete Trip Go Pro ⚡️ Give Feedback…" at bounding box center [659, 352] width 1319 height 705
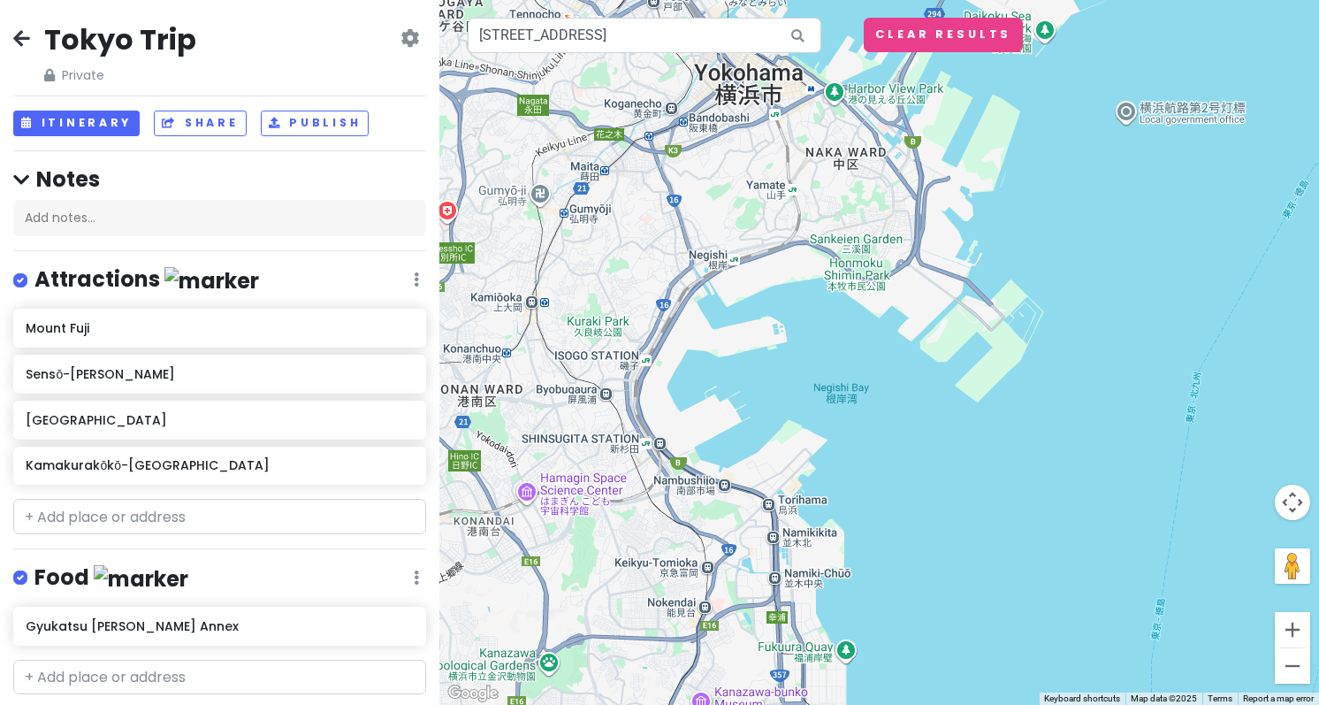
drag, startPoint x: 810, startPoint y: 418, endPoint x: 1083, endPoint y: 340, distance: 284.1
click at [1319, 100] on html "Tokyo Trip Private Change Dates Make a Copy Delete Trip Go Pro ⚡️ Give Feedback…" at bounding box center [659, 352] width 1319 height 705
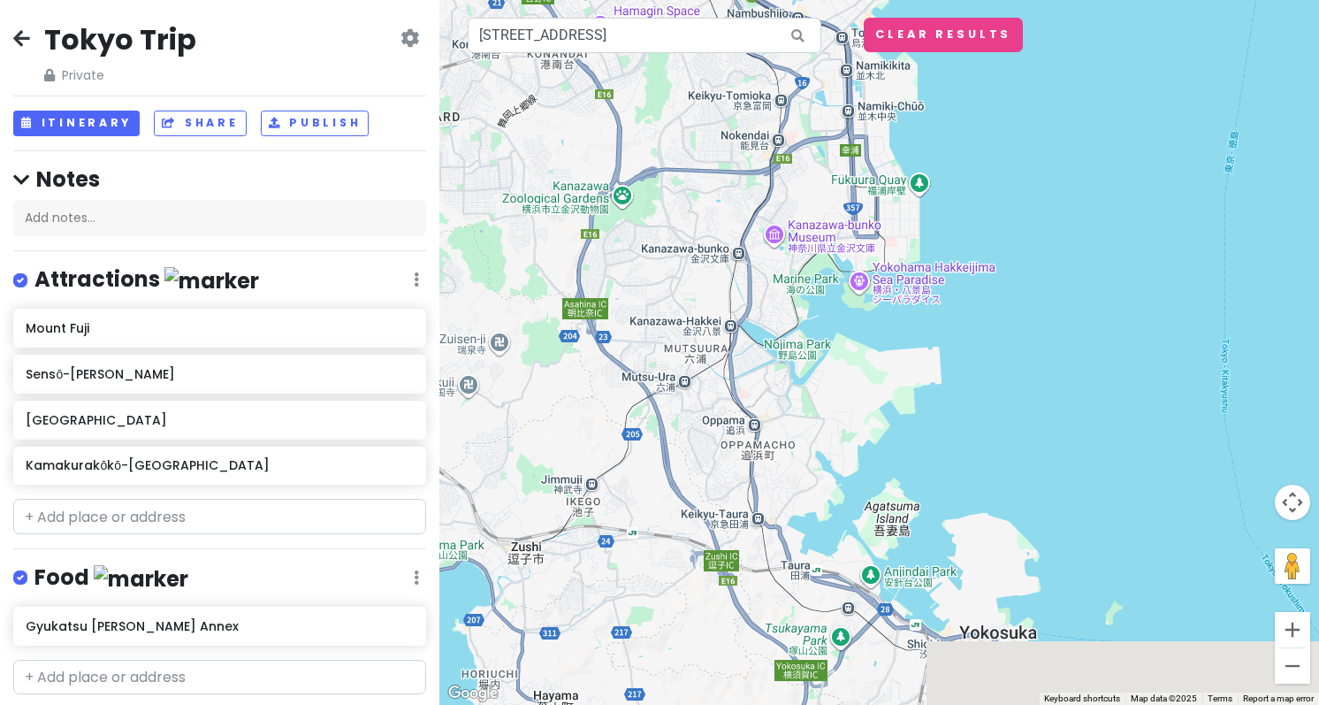
drag, startPoint x: 1012, startPoint y: 386, endPoint x: 1073, endPoint y: -141, distance: 530.6
click at [1073, 0] on html "Tokyo Trip Private Change Dates Make a Copy Delete Trip Go Pro ⚡️ Give Feedback…" at bounding box center [659, 352] width 1319 height 705
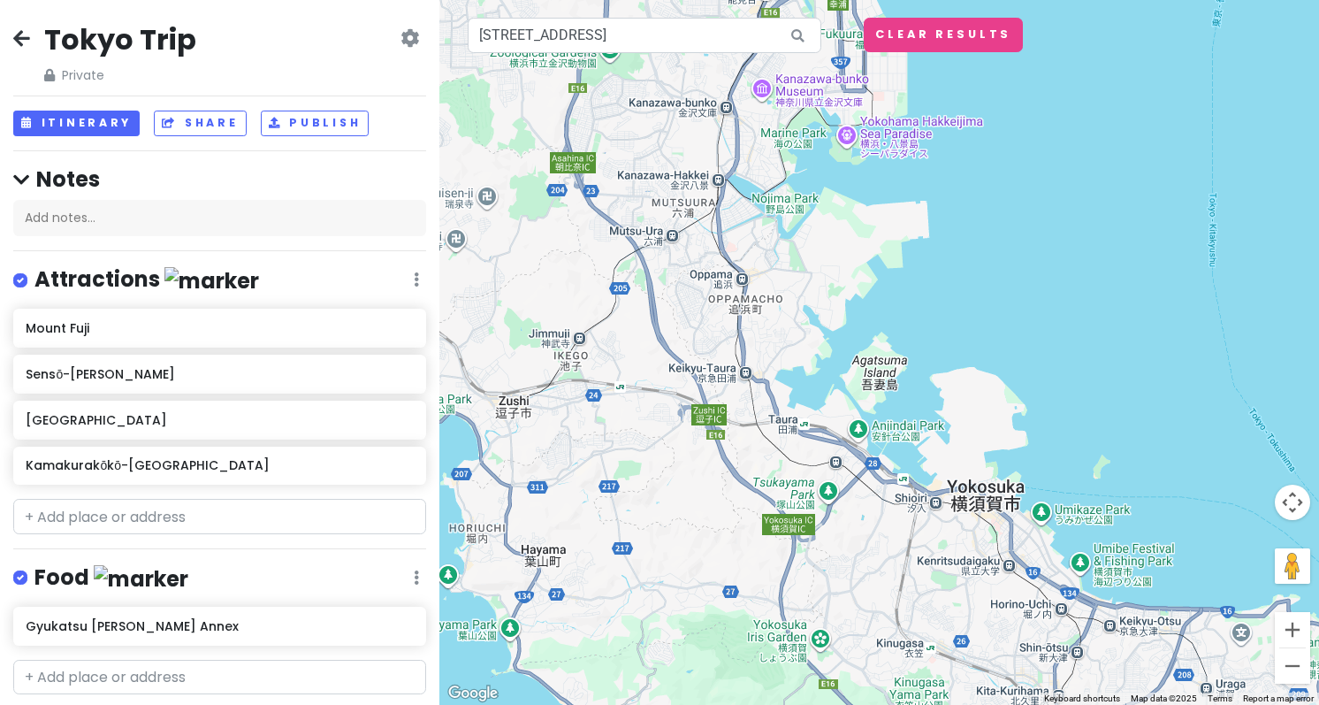
drag, startPoint x: 924, startPoint y: 433, endPoint x: 791, endPoint y: -13, distance: 466.1
click at [791, 0] on html "Tokyo Trip Private Change Dates Make a Copy Delete Trip Go Pro ⚡️ Give Feedback…" at bounding box center [659, 352] width 1319 height 705
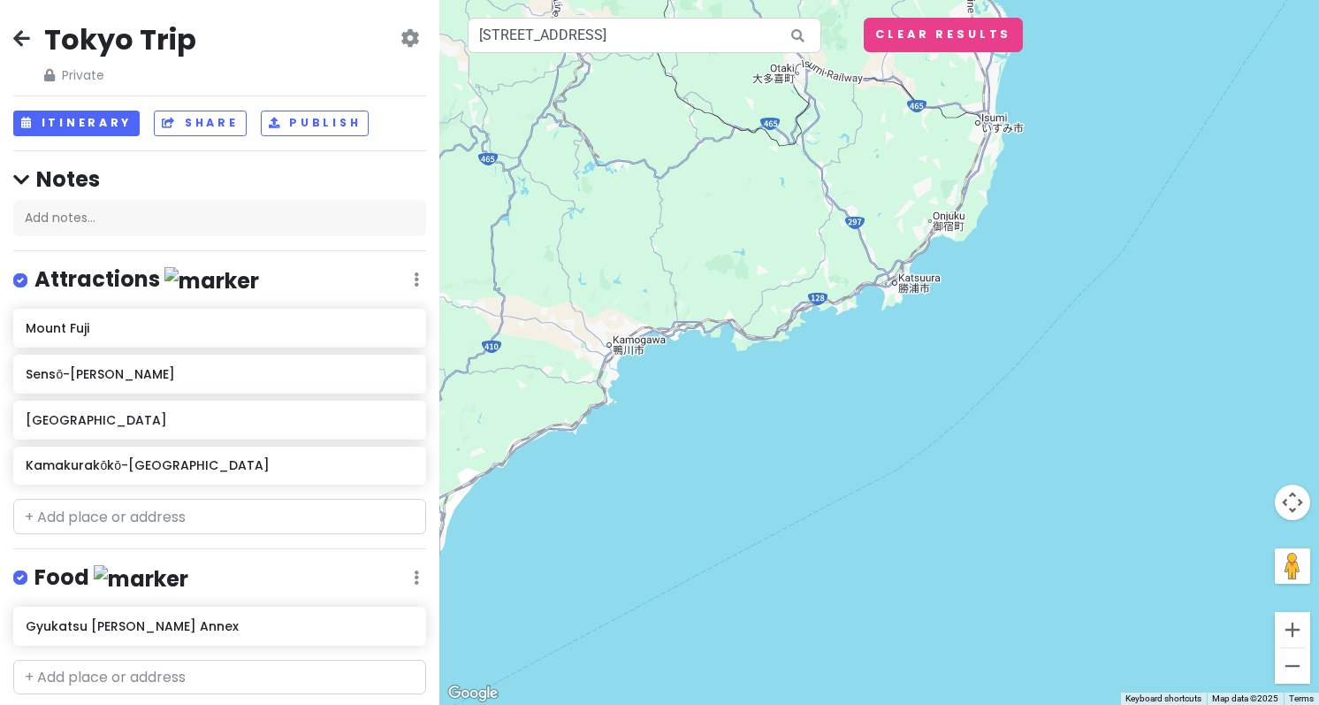
drag, startPoint x: 774, startPoint y: 511, endPoint x: 548, endPoint y: 738, distance: 320.2
click at [548, 704] on html "Tokyo Trip Private Change Dates Make a Copy Delete Trip Go Pro ⚡️ Give Feedback…" at bounding box center [659, 352] width 1319 height 705
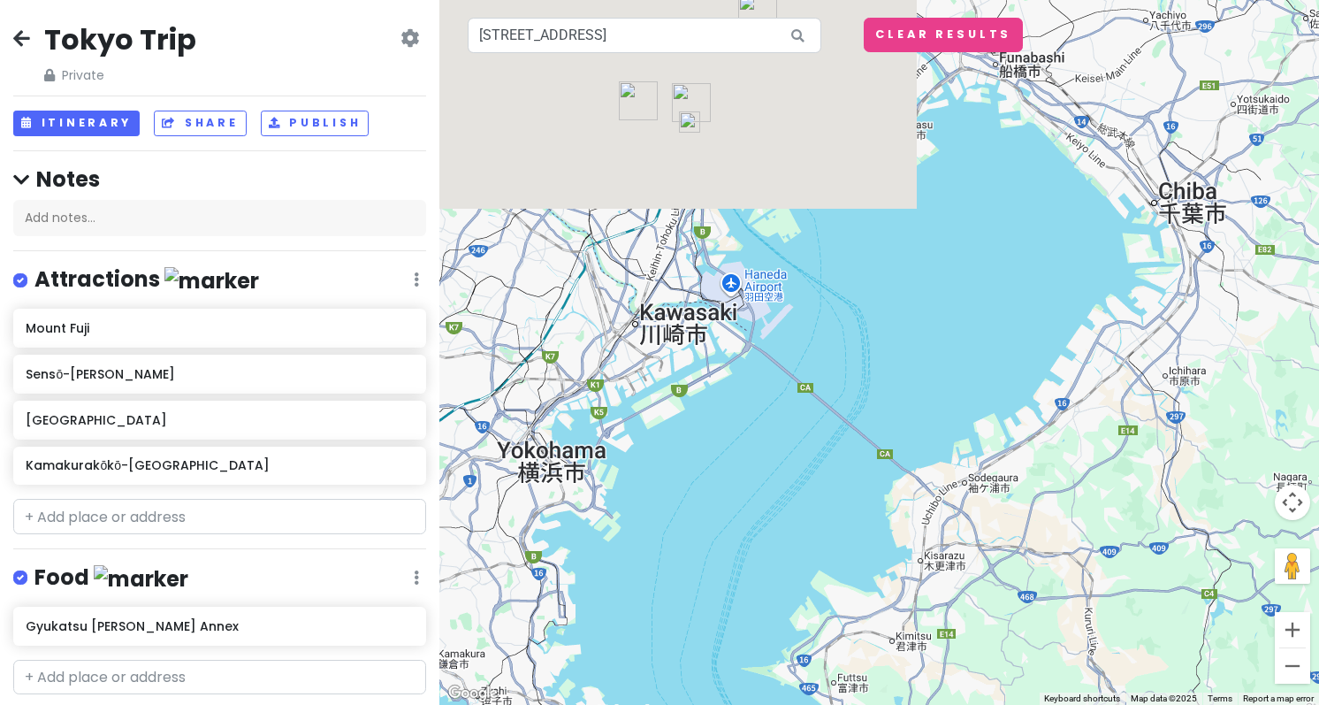
drag, startPoint x: 677, startPoint y: 301, endPoint x: 603, endPoint y: 470, distance: 185.0
click at [616, 474] on div at bounding box center [880, 352] width 880 height 705
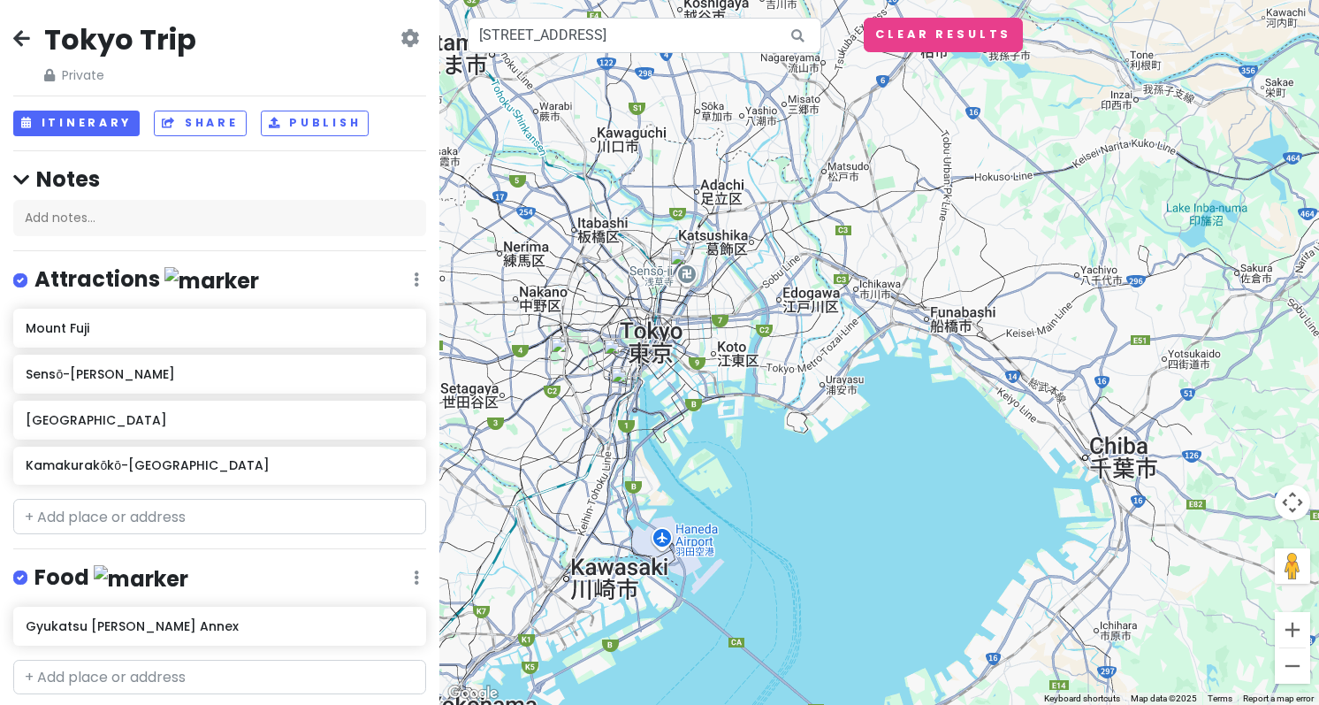
drag, startPoint x: 685, startPoint y: 251, endPoint x: 717, endPoint y: 131, distance: 124.4
click at [717, 131] on div at bounding box center [880, 352] width 880 height 705
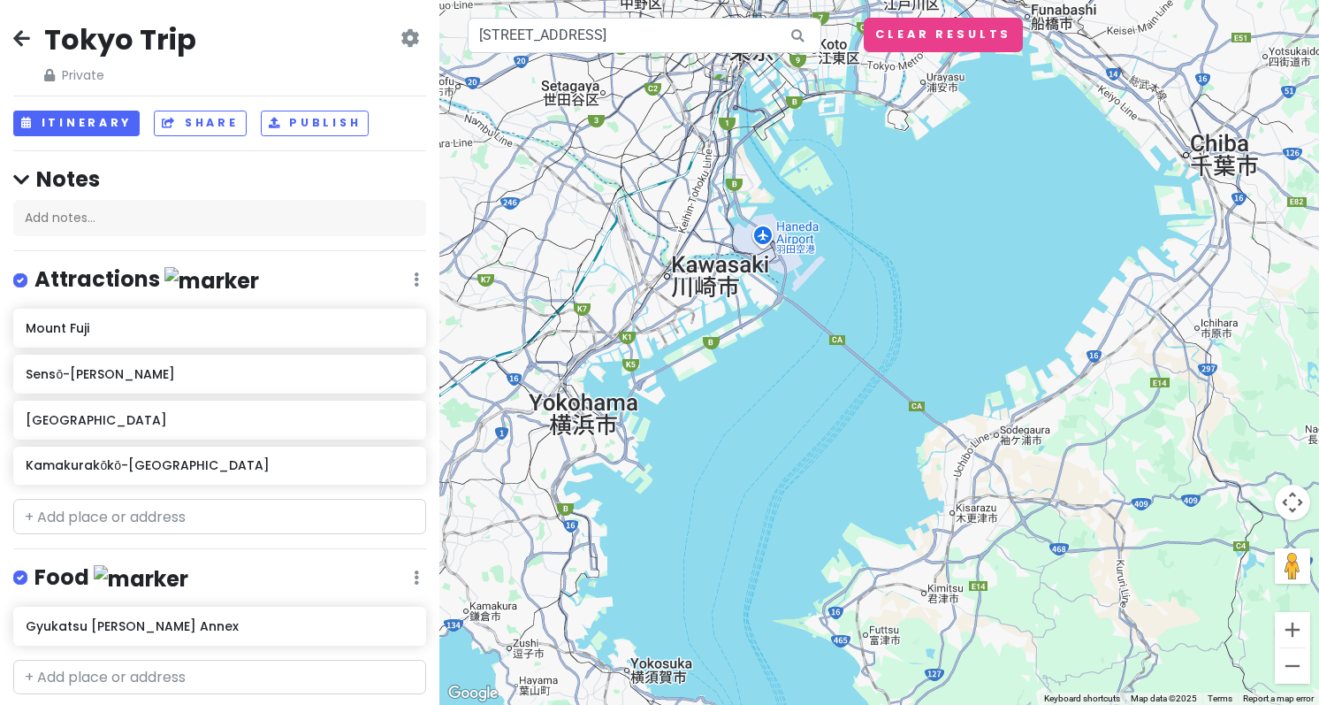
drag, startPoint x: 693, startPoint y: 470, endPoint x: 771, endPoint y: 222, distance: 260.4
click at [771, 222] on div at bounding box center [880, 352] width 880 height 705
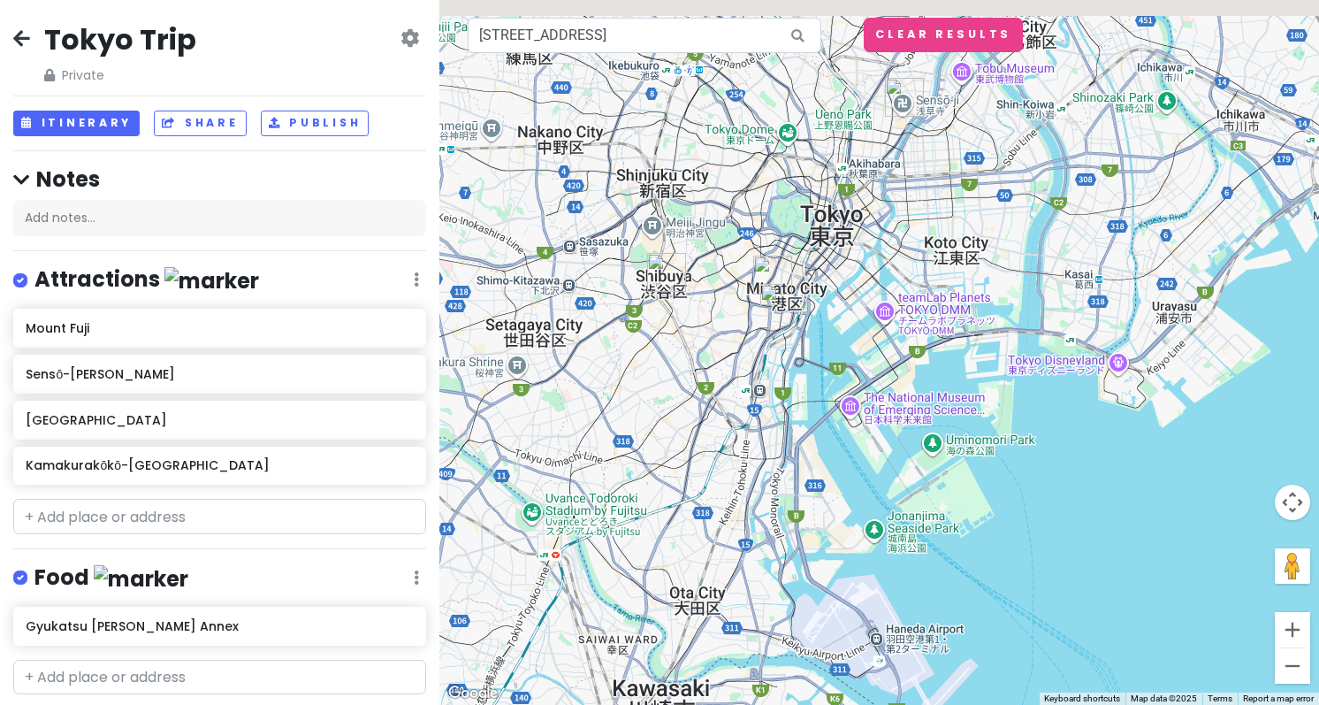
drag, startPoint x: 807, startPoint y: 124, endPoint x: 1061, endPoint y: 589, distance: 529.9
click at [1061, 589] on div at bounding box center [880, 352] width 880 height 705
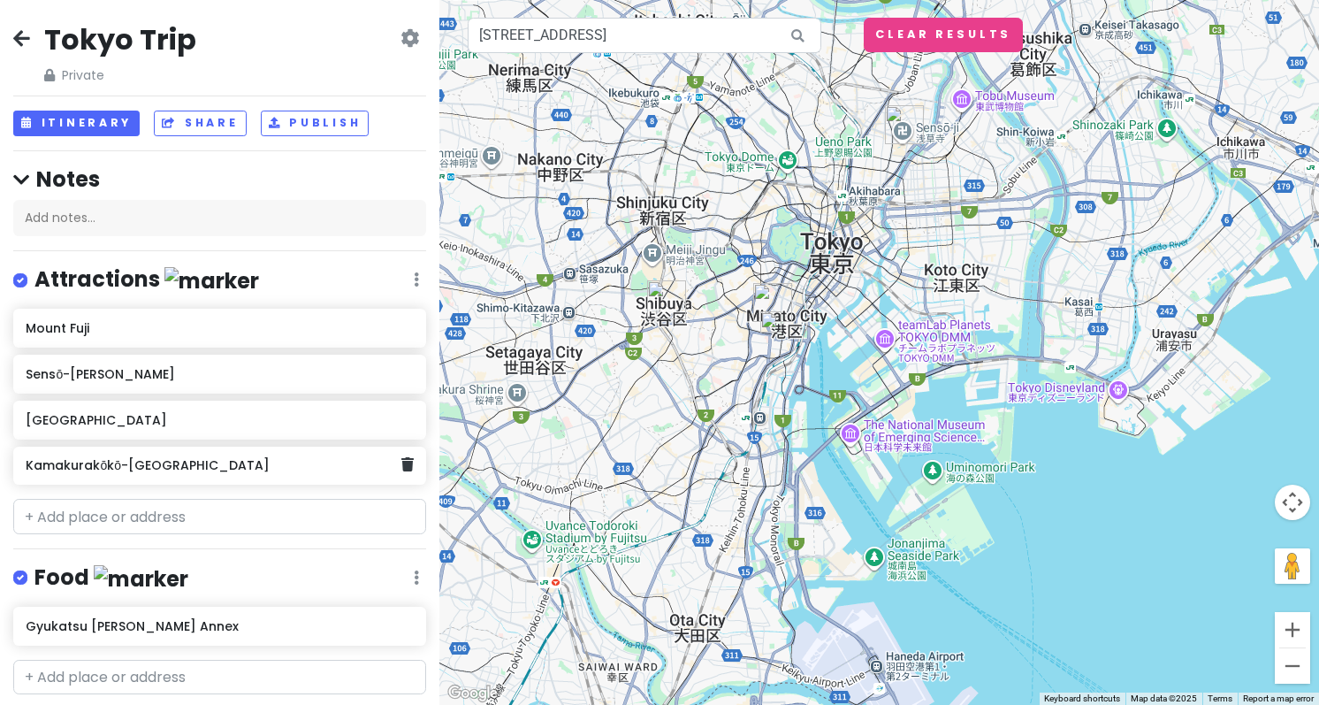
click at [143, 472] on h6 "Kamakurakōkō-[GEOGRAPHIC_DATA]" at bounding box center [214, 465] width 376 height 16
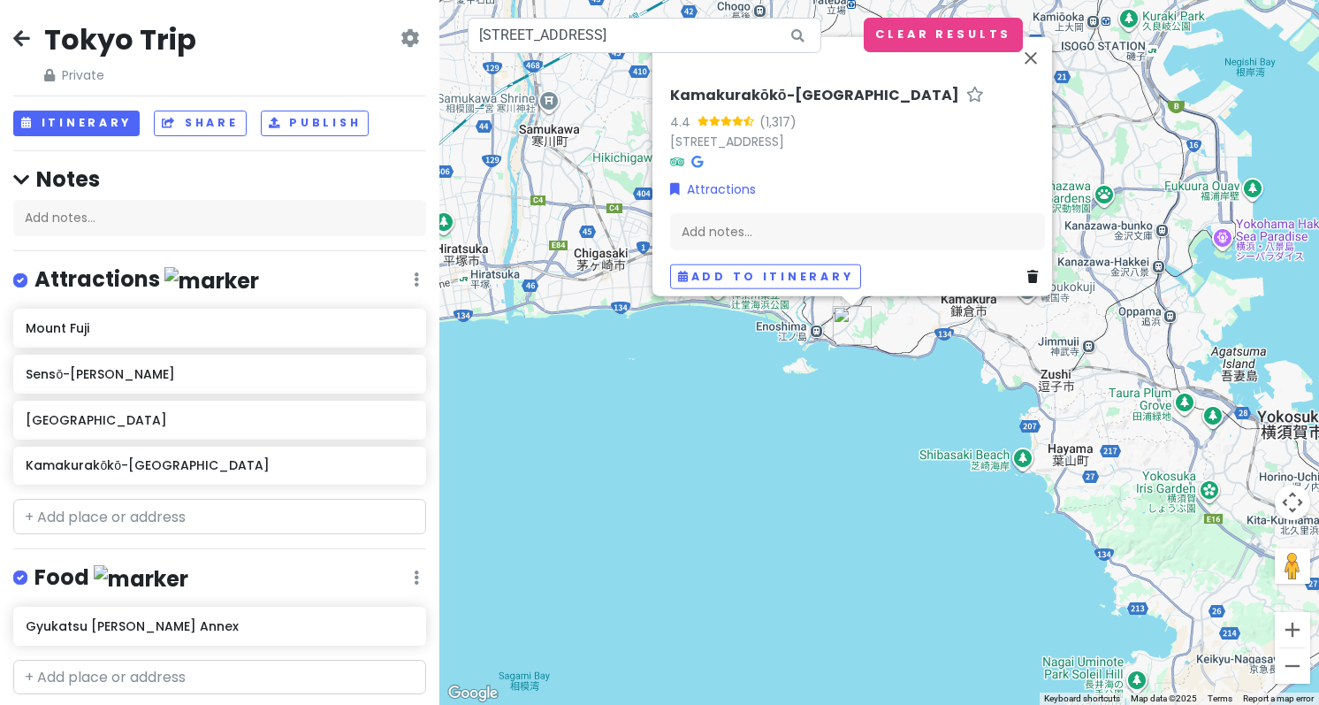
drag, startPoint x: 1114, startPoint y: 514, endPoint x: 1266, endPoint y: 206, distance: 343.3
click at [1266, 206] on div "Kamakurakōkō-[GEOGRAPHIC_DATA] 4.4 (1,317) 1 Chome-1 [GEOGRAPHIC_DATA], [GEOGRA…" at bounding box center [880, 352] width 880 height 705
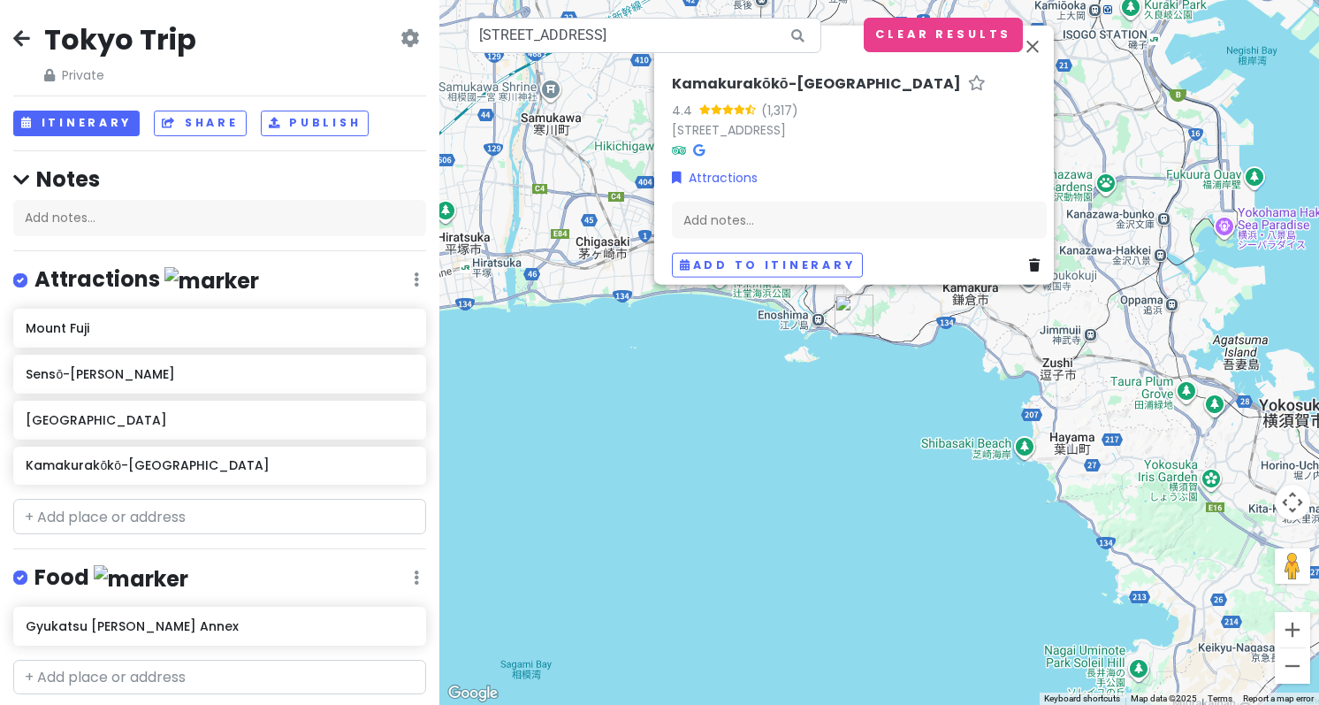
click at [908, 389] on div "Kamakurakōkō-[GEOGRAPHIC_DATA] 4.4 (1,317) 1 Chome-1 [GEOGRAPHIC_DATA], [GEOGRA…" at bounding box center [880, 352] width 880 height 705
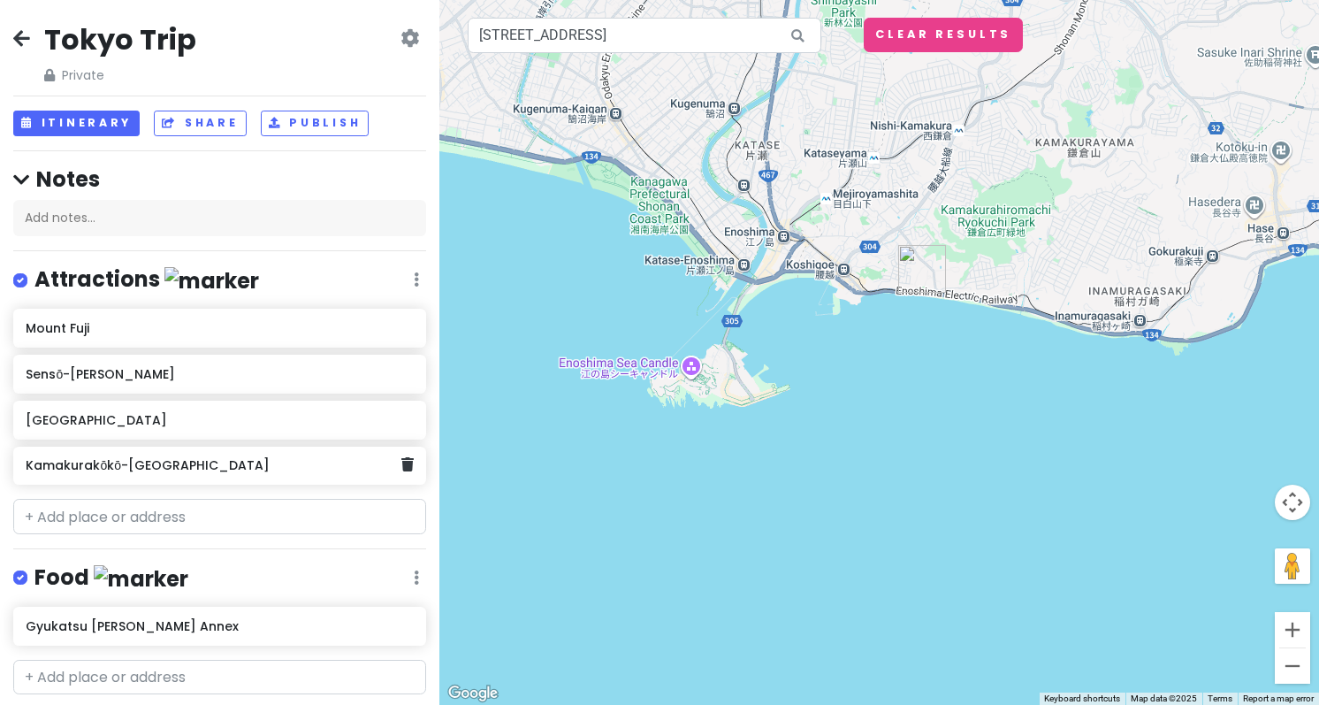
click at [244, 463] on h6 "Kamakurakōkō-[GEOGRAPHIC_DATA]" at bounding box center [214, 465] width 376 height 16
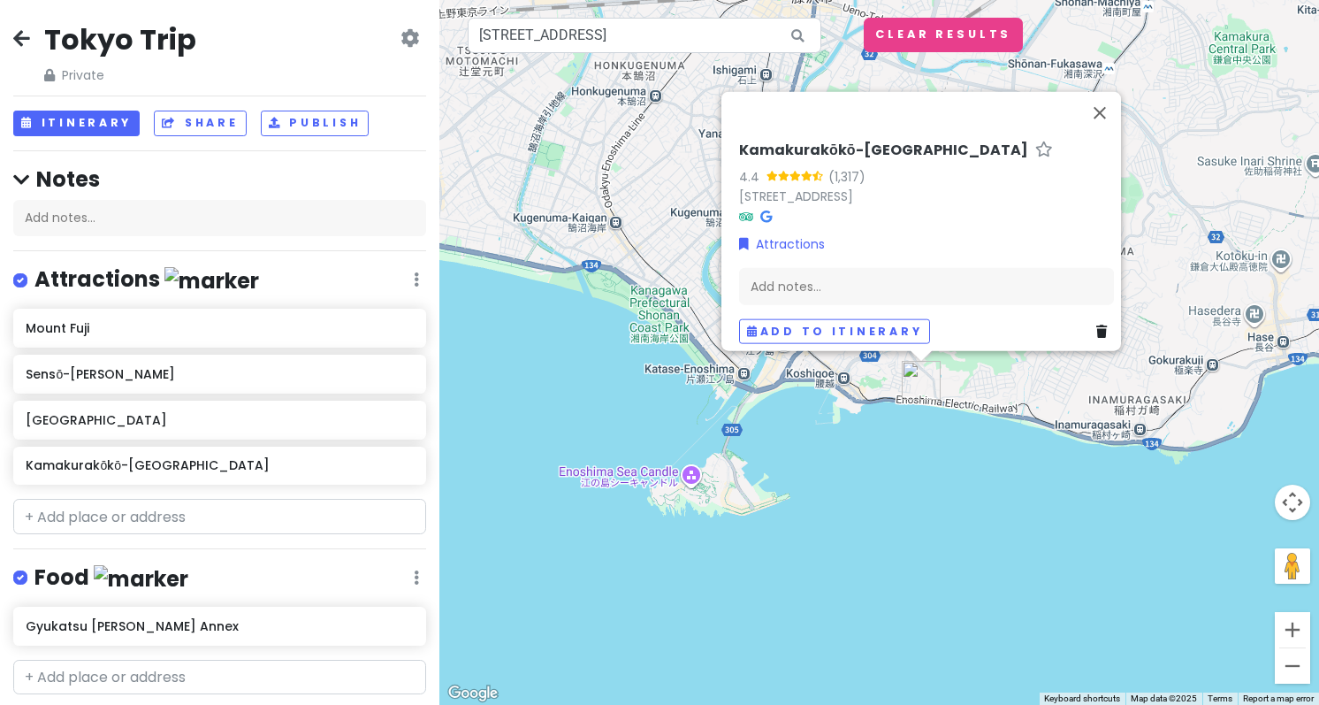
click at [883, 141] on h6 "Kamakurakōkō-[GEOGRAPHIC_DATA]" at bounding box center [883, 150] width 289 height 19
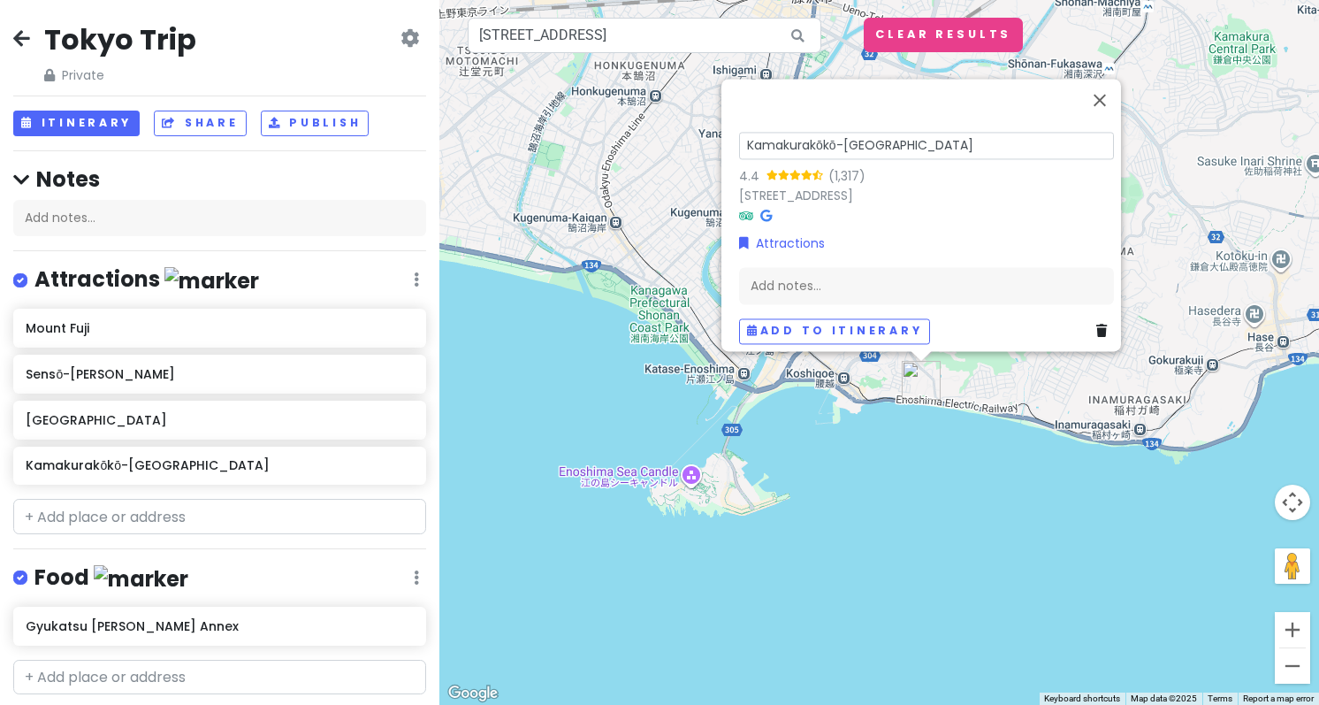
click at [883, 132] on input "Kamakurakōkō-[GEOGRAPHIC_DATA]" at bounding box center [926, 145] width 375 height 27
